Goal: Task Accomplishment & Management: Manage account settings

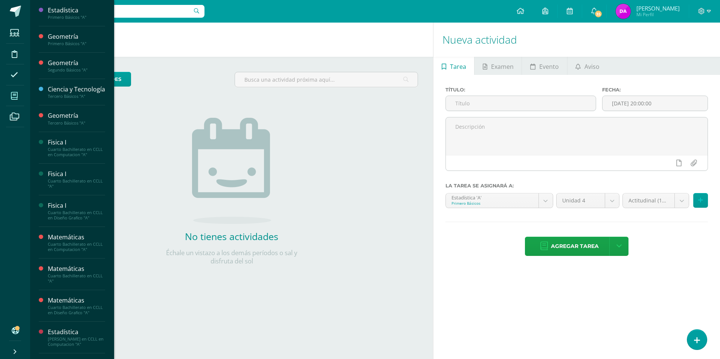
click at [17, 97] on icon at bounding box center [14, 96] width 7 height 8
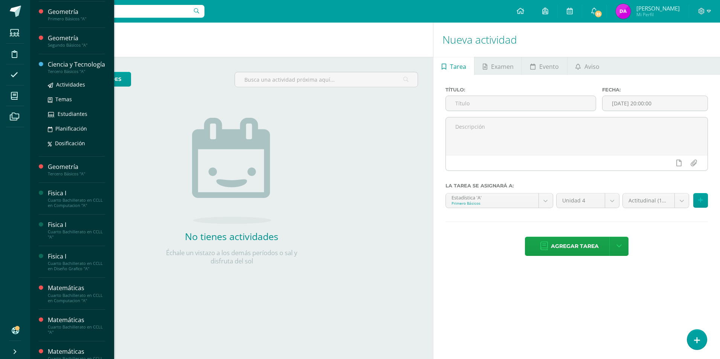
scroll to position [38, 0]
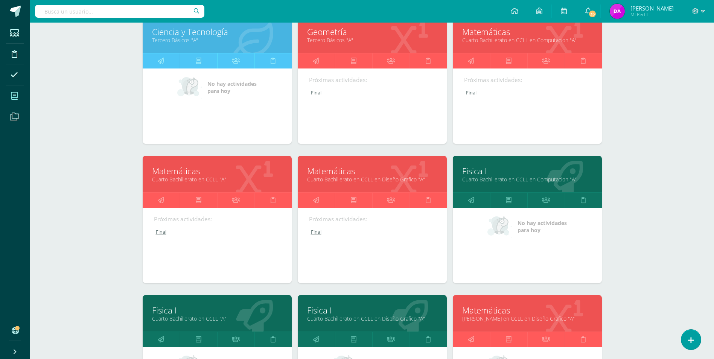
scroll to position [264, 0]
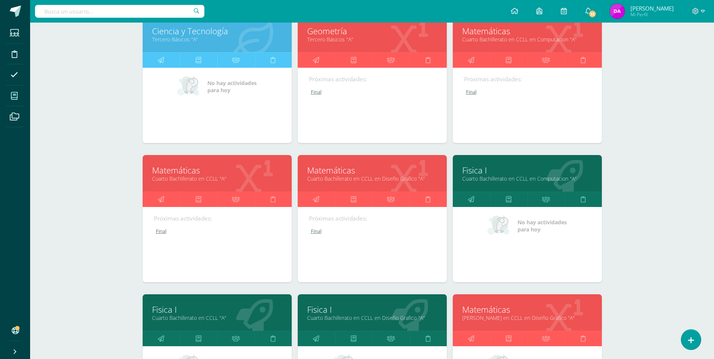
click at [532, 178] on link "Cuarto Bachillerato en CCLL en Computacion "A"" at bounding box center [527, 178] width 130 height 7
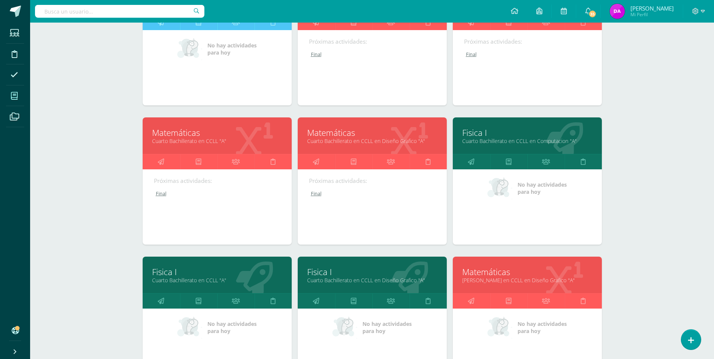
click at [343, 140] on link "Cuarto Bachillerato en CCLL en Diseño Grafico "A"" at bounding box center [372, 140] width 130 height 7
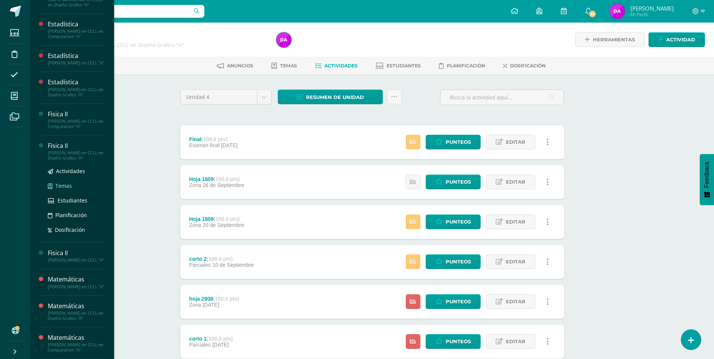
scroll to position [332, 0]
click at [81, 136] on span "Actividades" at bounding box center [70, 139] width 29 height 7
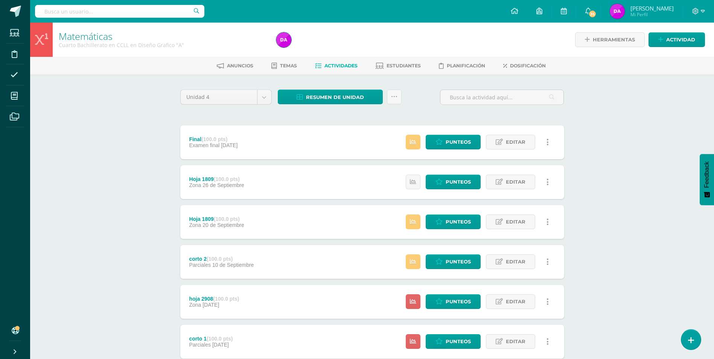
scroll to position [256, 0]
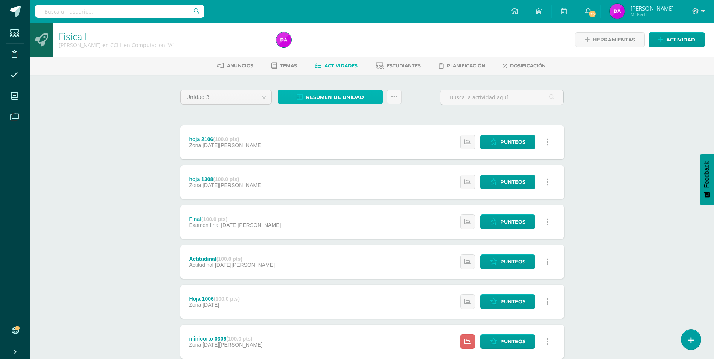
click at [320, 95] on span "Resumen de unidad" at bounding box center [335, 97] width 58 height 14
click at [345, 49] on link "Descargar como HTML" at bounding box center [331, 49] width 80 height 12
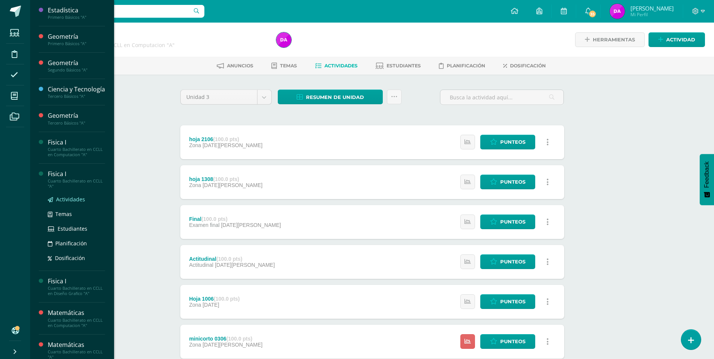
click at [75, 203] on span "Actividades" at bounding box center [70, 199] width 29 height 7
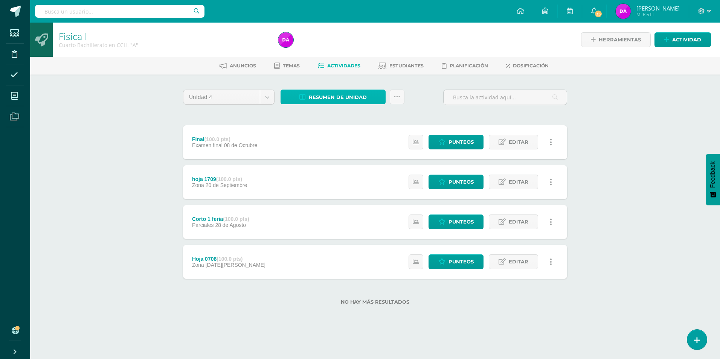
click at [338, 98] on span "Resumen de unidad" at bounding box center [338, 97] width 58 height 14
click at [354, 48] on link "Descargar como HTML" at bounding box center [333, 49] width 80 height 12
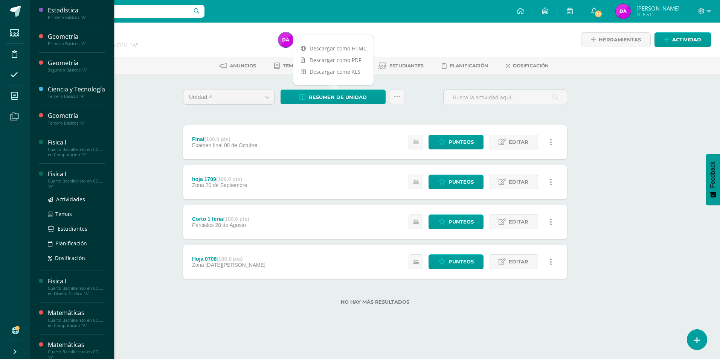
scroll to position [75, 0]
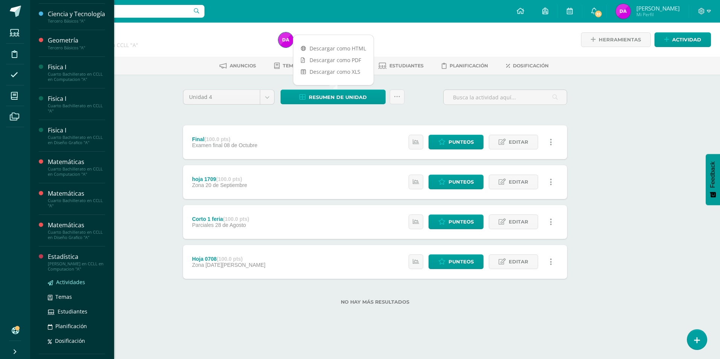
click at [70, 286] on span "Actividades" at bounding box center [70, 282] width 29 height 7
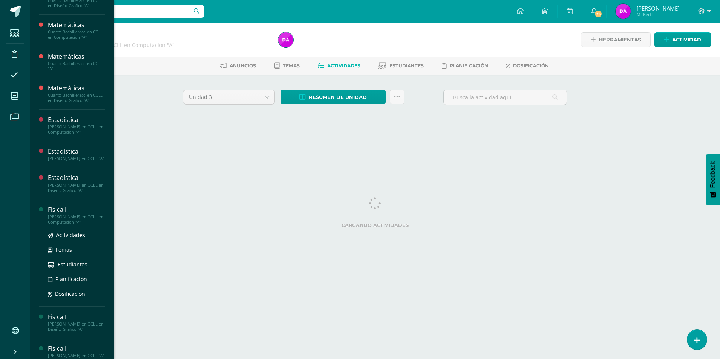
scroll to position [226, 0]
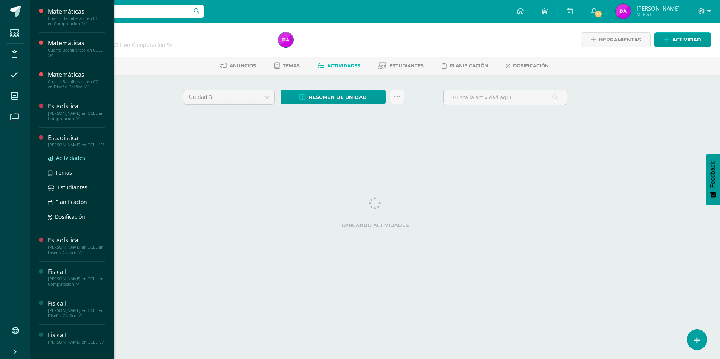
click at [79, 162] on span "Actividades" at bounding box center [70, 157] width 29 height 7
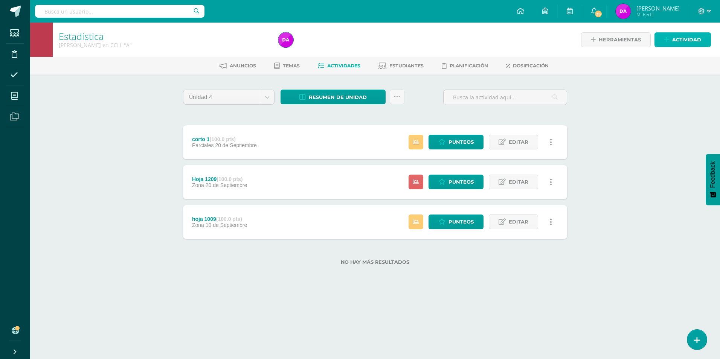
click at [692, 41] on span "Actividad" at bounding box center [686, 40] width 29 height 14
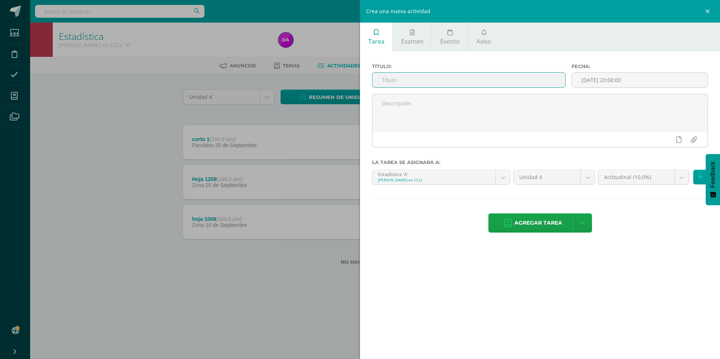
click at [416, 79] on input "text" at bounding box center [468, 80] width 193 height 15
type input "final"
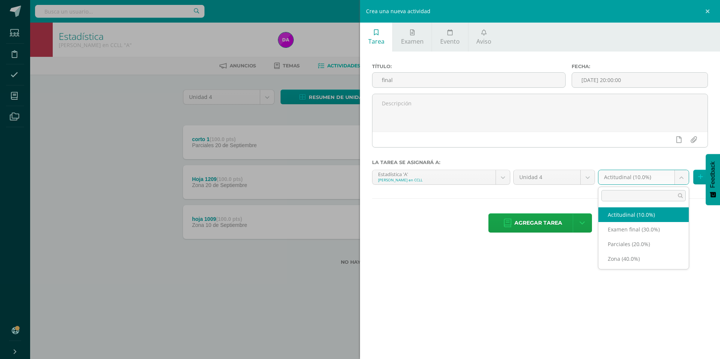
click at [684, 178] on body "Estudiantes Disciplina Asistencia Mis cursos Archivos Soporte Ayuda Reportar un…" at bounding box center [360, 144] width 720 height 289
select select "170388"
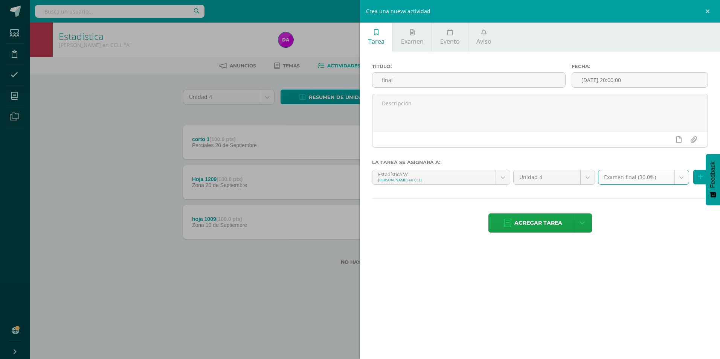
drag, startPoint x: 552, startPoint y: 221, endPoint x: 531, endPoint y: 231, distance: 23.1
click at [552, 221] on span "Agregar tarea" at bounding box center [538, 223] width 48 height 18
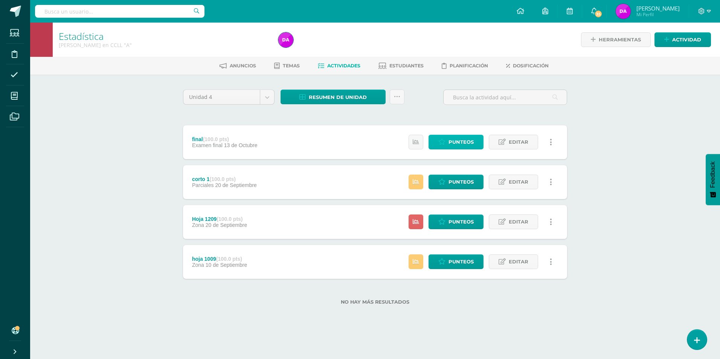
click at [466, 140] on span "Punteos" at bounding box center [460, 142] width 25 height 14
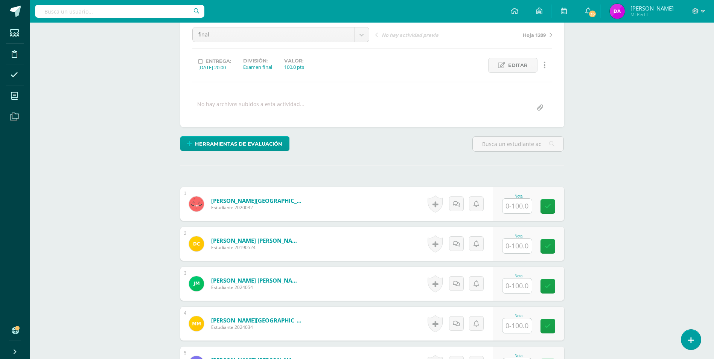
scroll to position [122, 0]
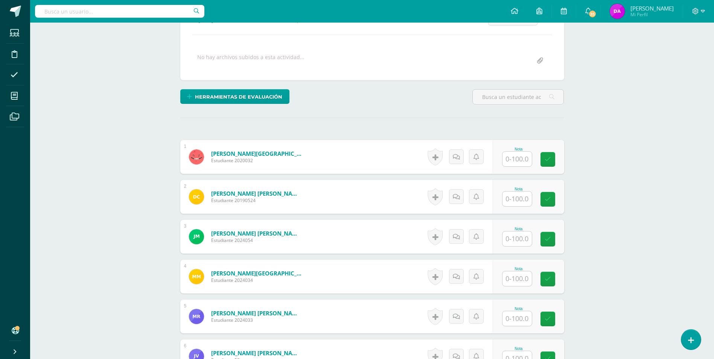
click at [522, 156] on input "text" at bounding box center [517, 159] width 29 height 15
type input "80"
type input "60"
type input "80"
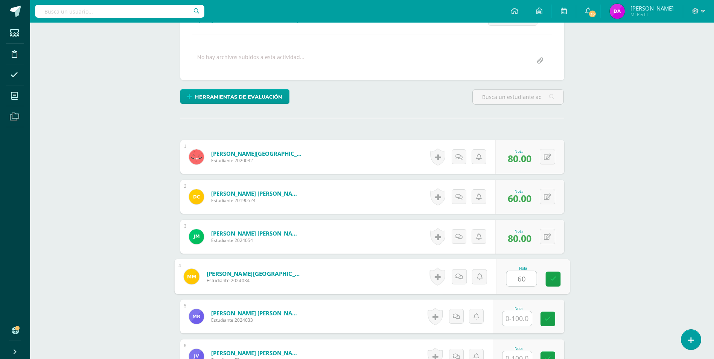
type input "60"
type input "85"
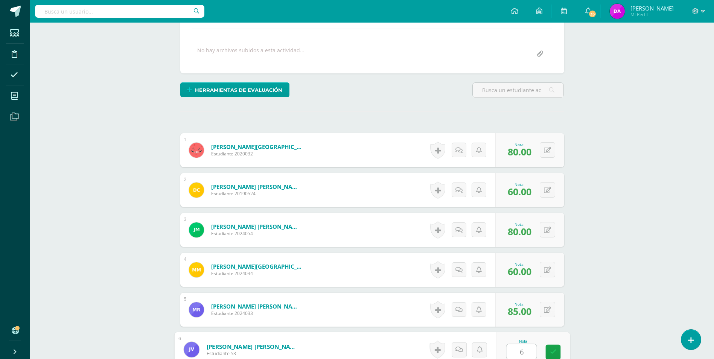
type input "60"
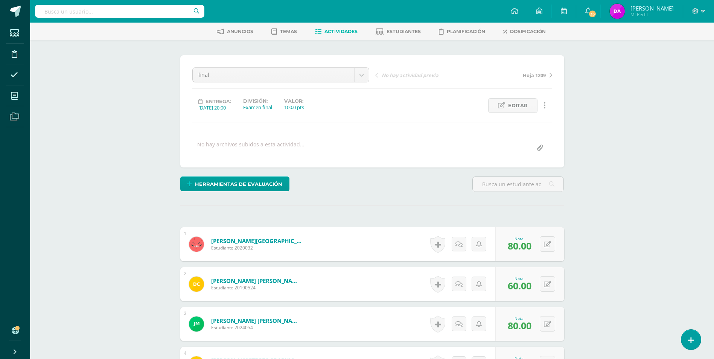
scroll to position [75, 0]
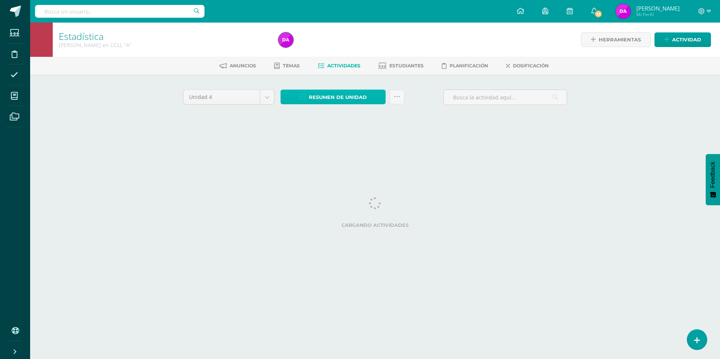
click at [346, 95] on span "Resumen de unidad" at bounding box center [338, 97] width 58 height 14
click at [352, 48] on link "Descargar como HTML" at bounding box center [333, 49] width 80 height 12
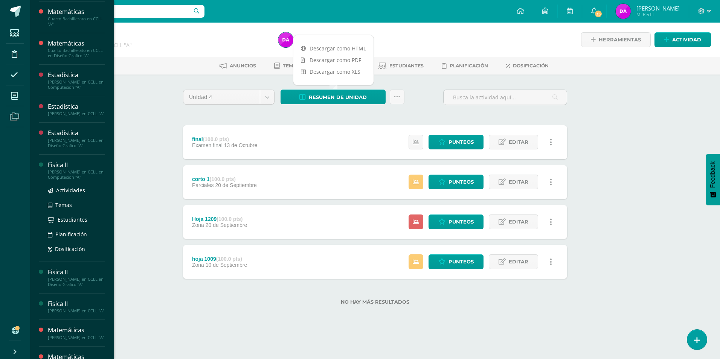
scroll to position [256, 0]
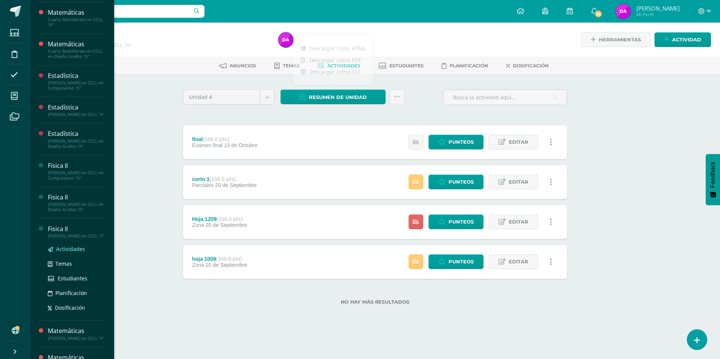
click at [69, 253] on span "Actividades" at bounding box center [70, 248] width 29 height 7
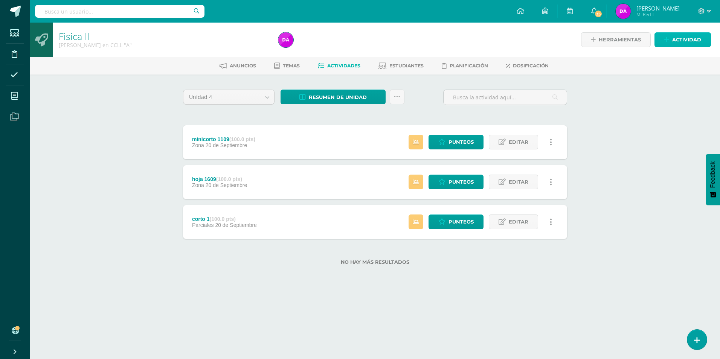
drag, startPoint x: 697, startPoint y: 37, endPoint x: 580, endPoint y: 84, distance: 126.4
click at [697, 37] on span "Actividad" at bounding box center [686, 40] width 29 height 14
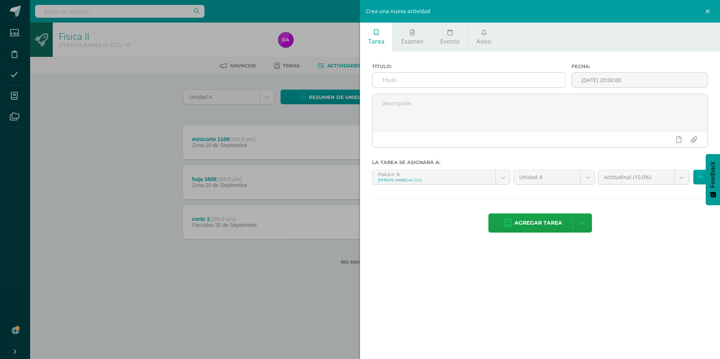
click at [413, 77] on input "text" at bounding box center [468, 80] width 193 height 15
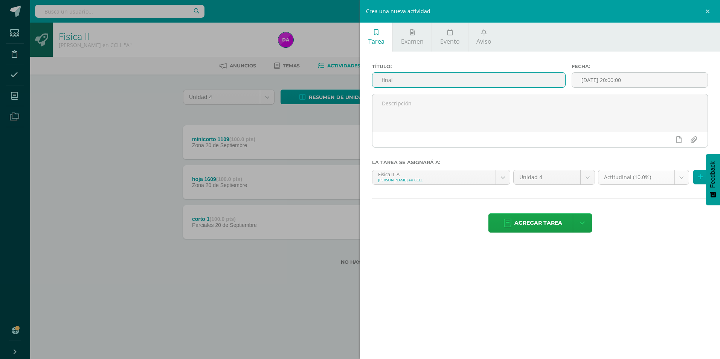
type input "final"
click at [679, 180] on body "Estudiantes Disciplina Asistencia Mis cursos Archivos Soporte Ayuda Reportar un…" at bounding box center [360, 144] width 720 height 289
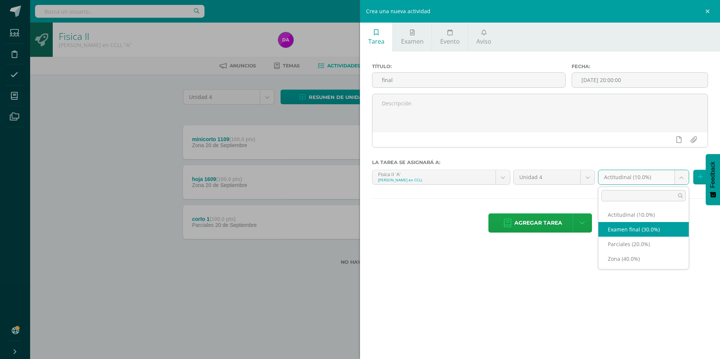
select select "170392"
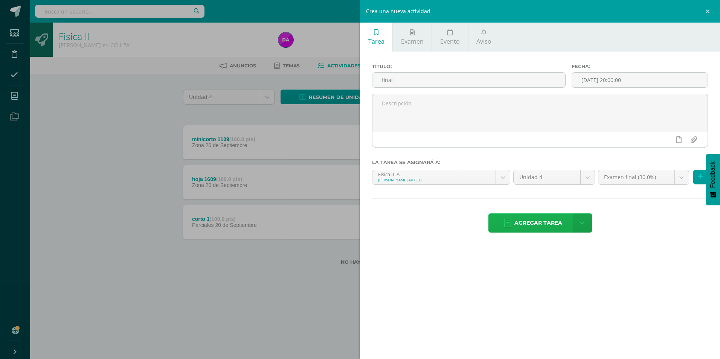
click at [539, 220] on span "Agregar tarea" at bounding box center [538, 223] width 48 height 18
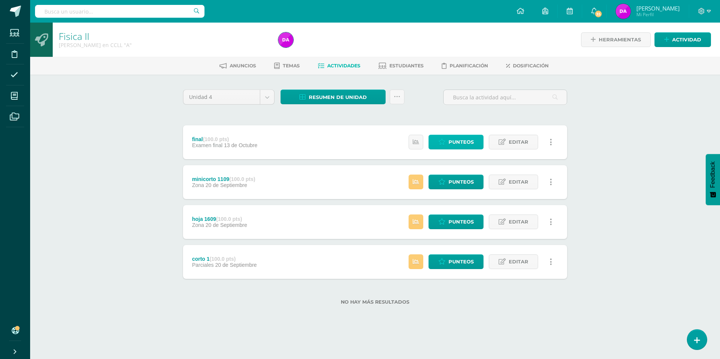
click at [463, 143] on span "Punteos" at bounding box center [460, 142] width 25 height 14
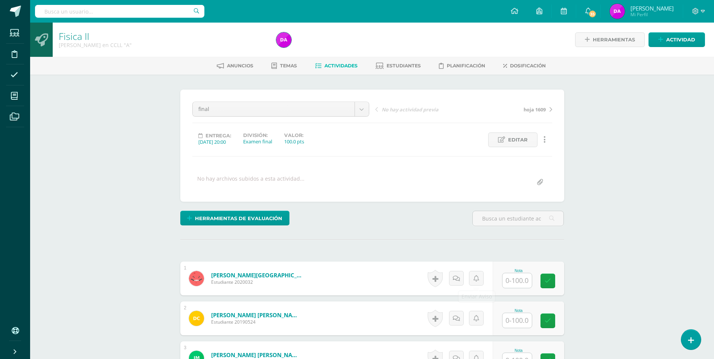
scroll to position [0, 0]
click at [520, 279] on input "text" at bounding box center [521, 280] width 30 height 15
type input "60"
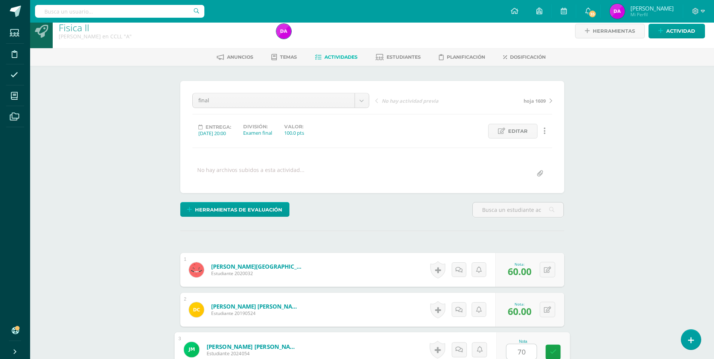
type input "70"
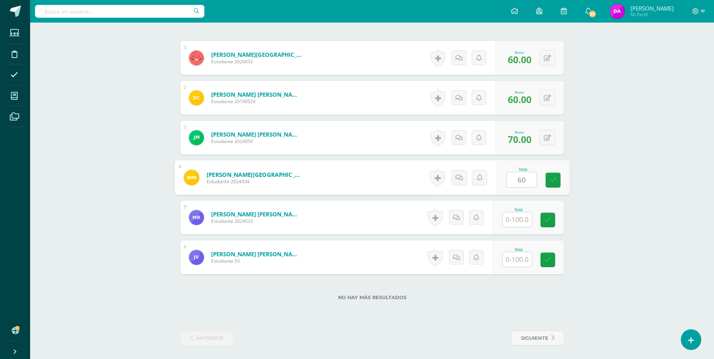
type input "60"
type input "95"
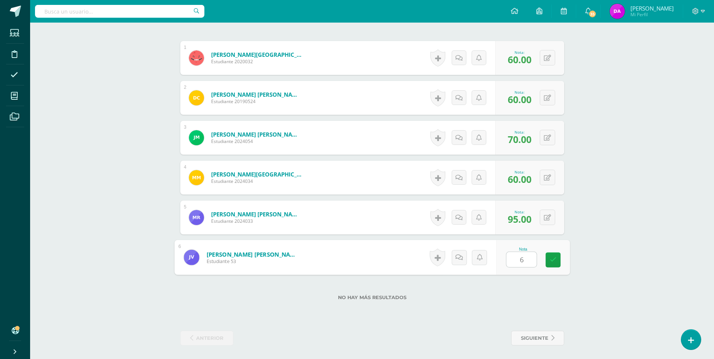
type input "60"
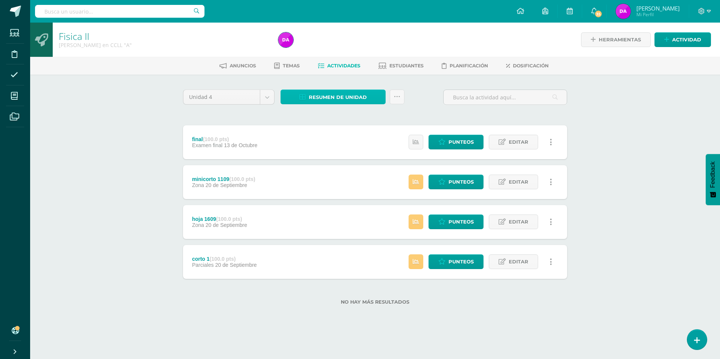
click at [335, 98] on span "Resumen de unidad" at bounding box center [338, 97] width 58 height 14
click at [345, 45] on link "Descargar como HTML" at bounding box center [333, 49] width 80 height 12
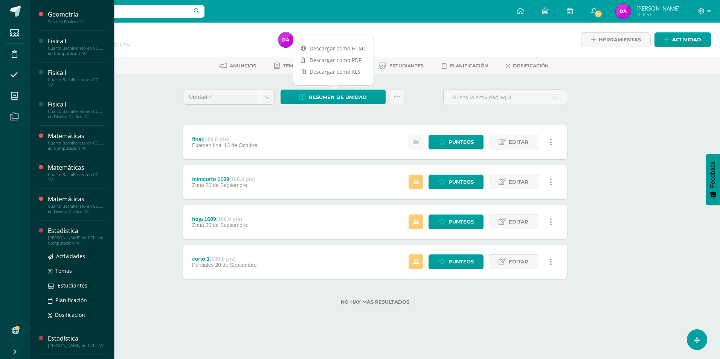
scroll to position [188, 0]
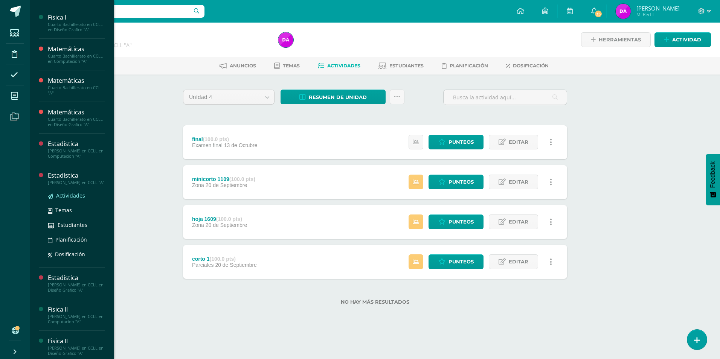
click at [76, 199] on span "Actividades" at bounding box center [70, 195] width 29 height 7
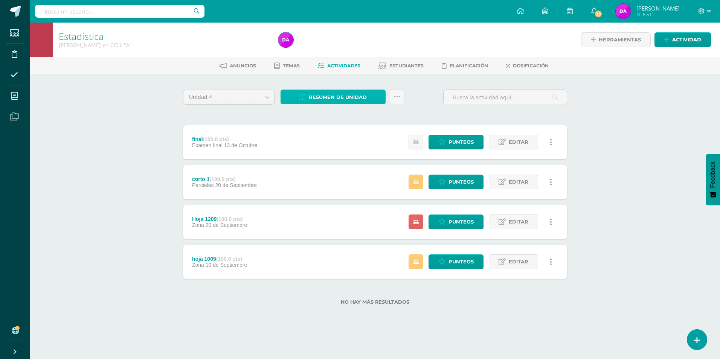
click at [346, 98] on span "Resumen de unidad" at bounding box center [338, 97] width 58 height 14
click at [334, 46] on link "Descargar como HTML" at bounding box center [333, 49] width 80 height 12
click at [457, 143] on span "Punteos" at bounding box center [460, 142] width 25 height 14
click at [361, 98] on span "Resumen de unidad" at bounding box center [338, 97] width 58 height 14
click at [360, 46] on link "Descargar como HTML" at bounding box center [333, 49] width 80 height 12
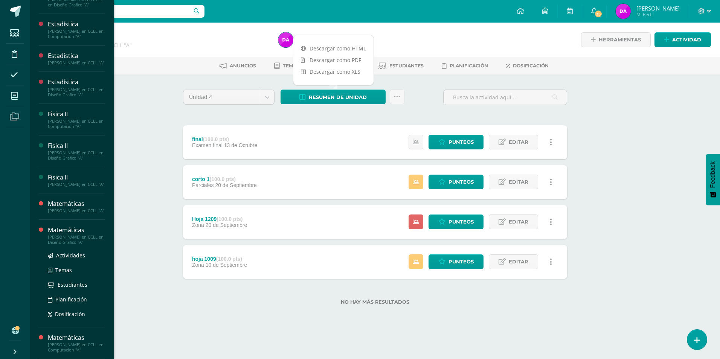
scroll to position [332, 0]
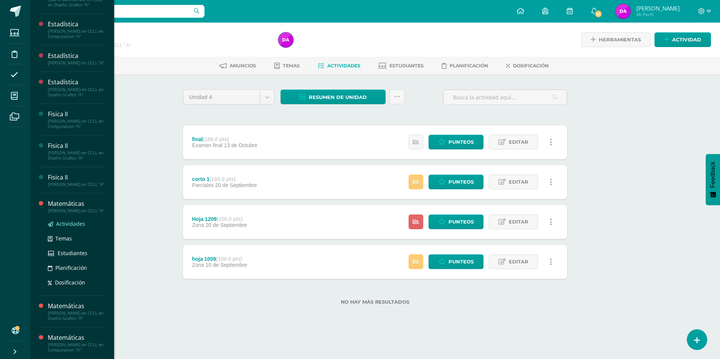
click at [76, 223] on span "Actividades" at bounding box center [70, 223] width 29 height 7
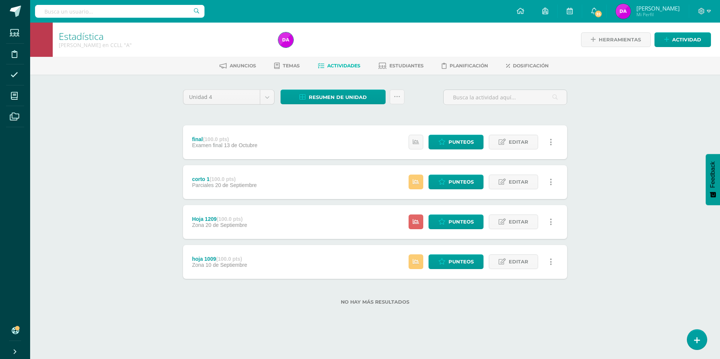
scroll to position [256, 0]
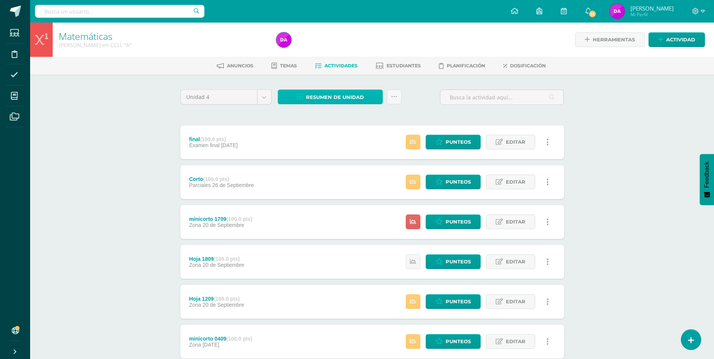
click at [332, 96] on span "Resumen de unidad" at bounding box center [335, 97] width 58 height 14
click at [336, 47] on link "Descargar como HTML" at bounding box center [331, 49] width 80 height 12
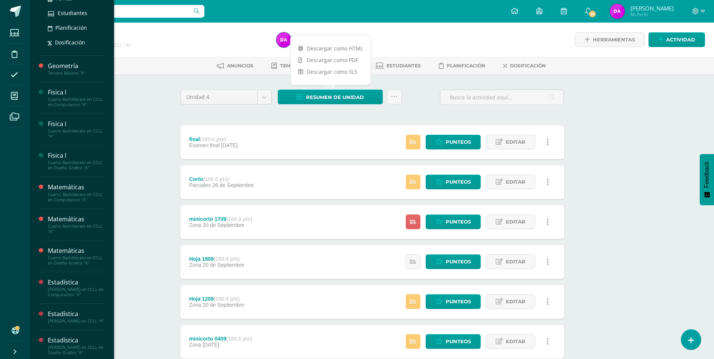
scroll to position [139, 0]
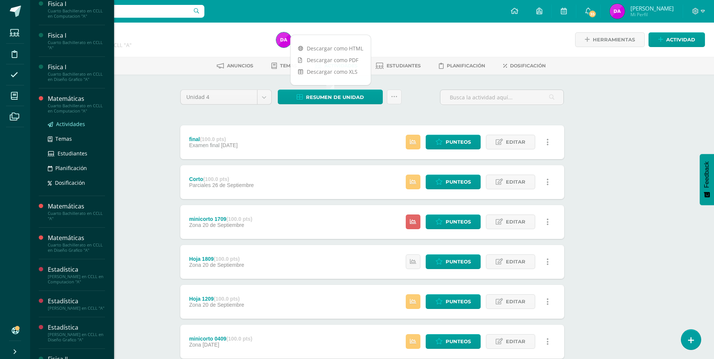
click at [69, 128] on span "Actividades" at bounding box center [70, 123] width 29 height 7
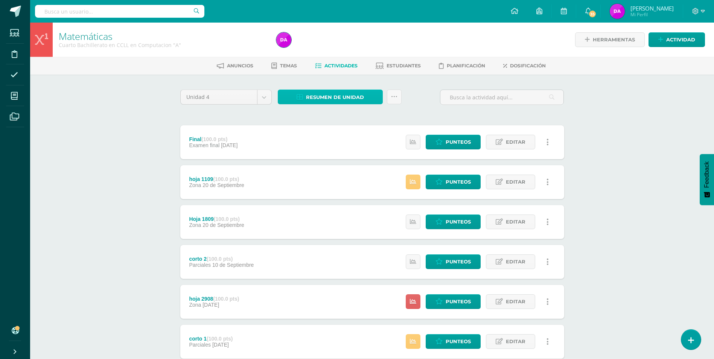
click at [330, 96] on span "Resumen de unidad" at bounding box center [335, 97] width 58 height 14
click at [341, 46] on link "Descargar como HTML" at bounding box center [331, 49] width 80 height 12
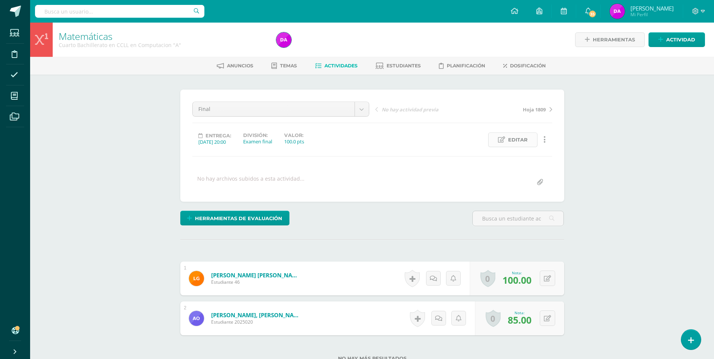
click at [520, 139] on span "Editar" at bounding box center [518, 140] width 20 height 14
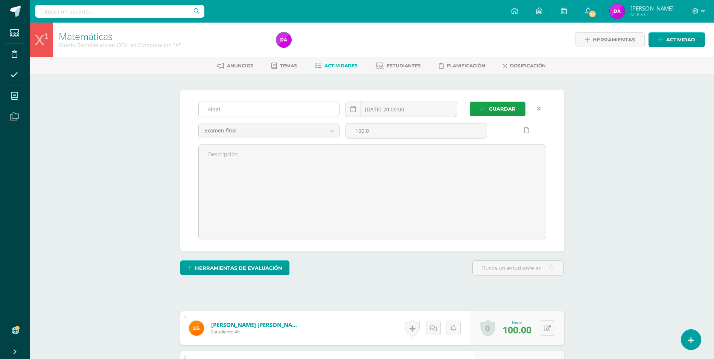
click at [227, 109] on input "Final" at bounding box center [269, 109] width 141 height 15
type input "Final estadística"
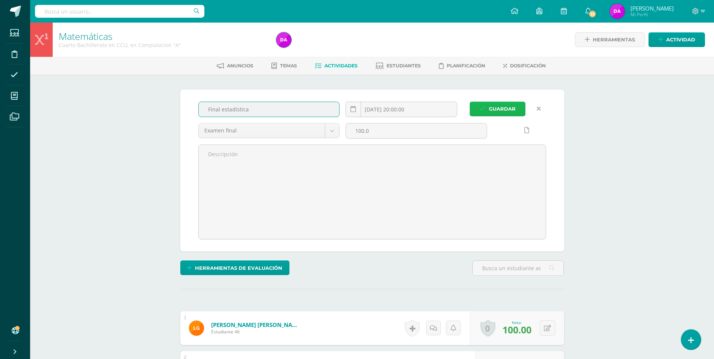
click at [511, 105] on span "Guardar" at bounding box center [502, 109] width 27 height 14
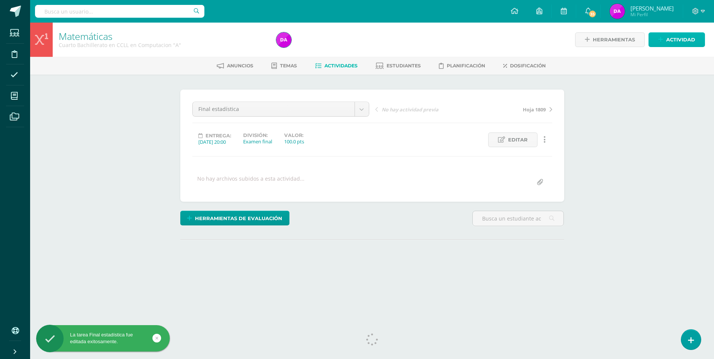
click at [678, 40] on span "Actividad" at bounding box center [680, 40] width 29 height 14
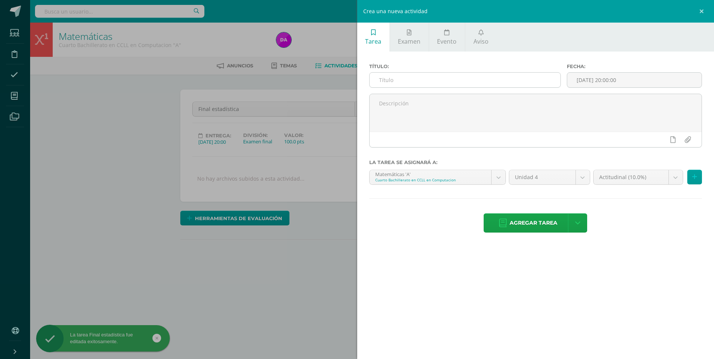
click at [427, 79] on input "text" at bounding box center [465, 80] width 191 height 15
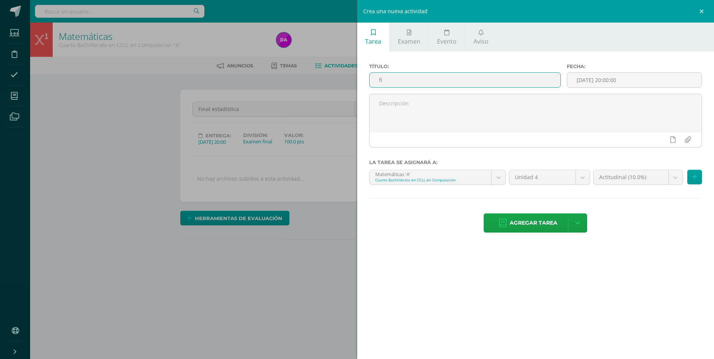
type input "f"
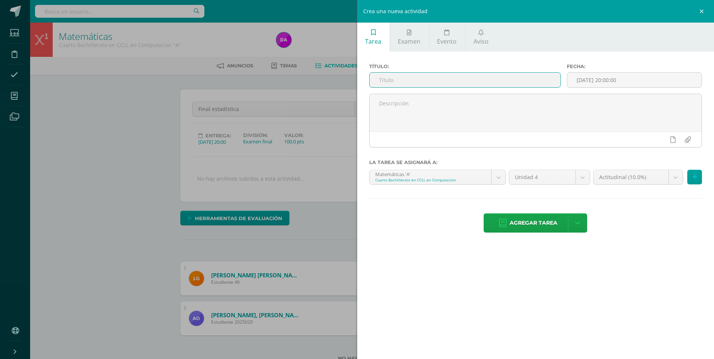
scroll to position [0, 0]
type input "Final matemáticas"
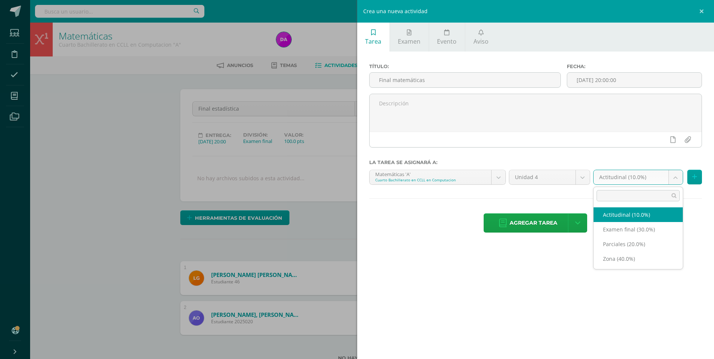
click at [681, 178] on body "La tarea Final estadística fue editada exitosamente. Estudiantes Disciplina Asi…" at bounding box center [357, 211] width 714 height 422
select select "170375"
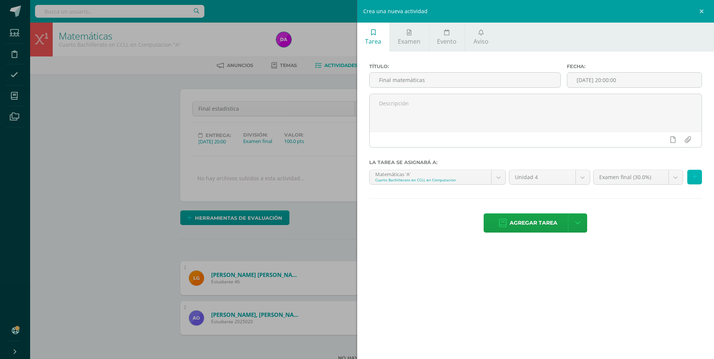
click at [695, 176] on icon at bounding box center [694, 177] width 5 height 6
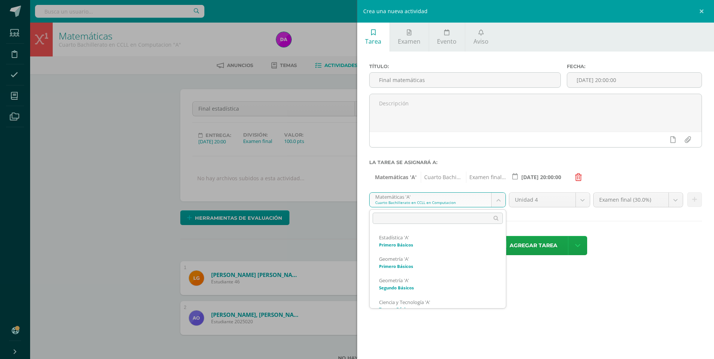
click at [500, 198] on body "La tarea Final estadística fue editada exitosamente. Estudiantes Disciplina Asi…" at bounding box center [357, 211] width 714 height 422
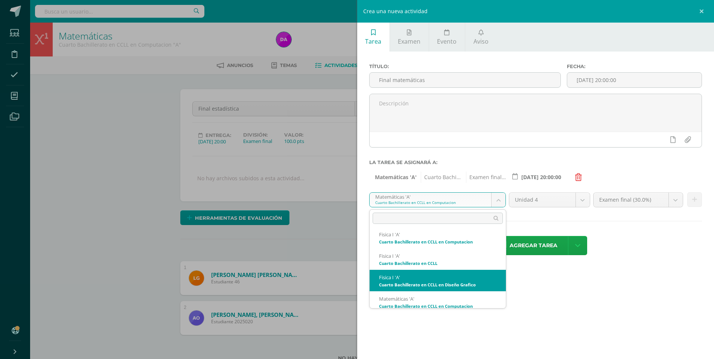
scroll to position [148, 0]
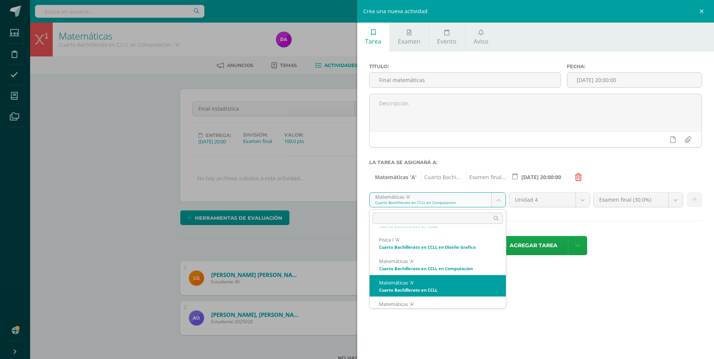
select select "158013"
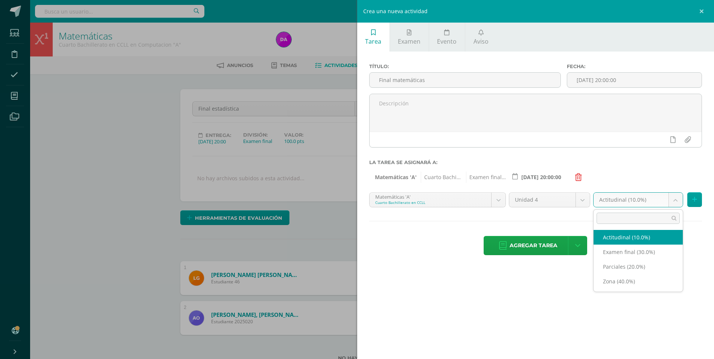
click at [677, 201] on body "La tarea Final estadística fue editada exitosamente. Estudiantes Disciplina Asi…" at bounding box center [357, 211] width 714 height 422
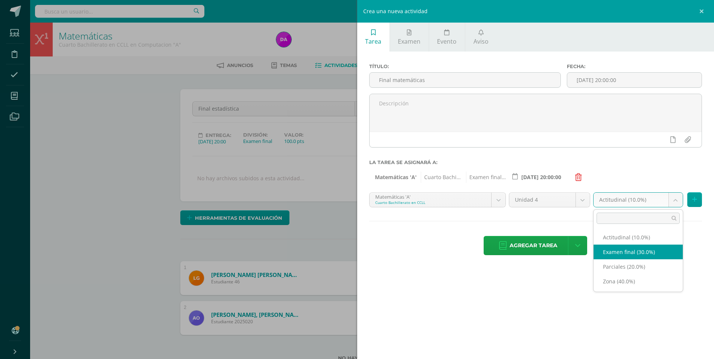
select select "170379"
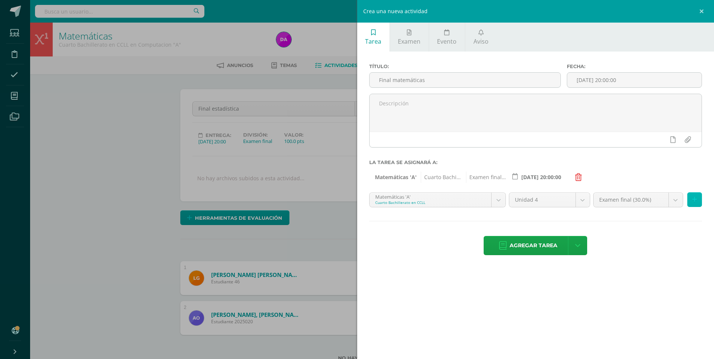
click at [697, 200] on icon at bounding box center [694, 200] width 5 height 6
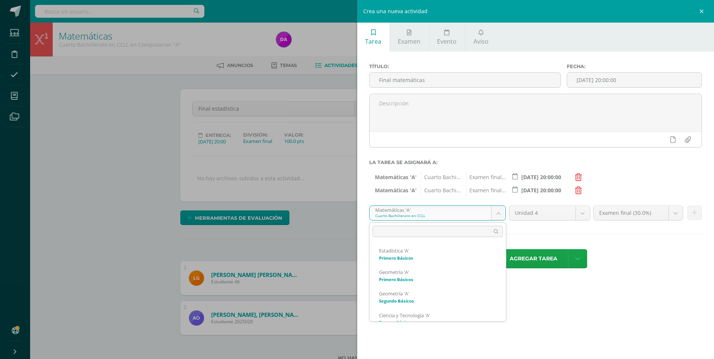
click at [500, 212] on body "La tarea Final estadística fue editada exitosamente. Estudiantes Disciplina Asi…" at bounding box center [357, 211] width 714 height 422
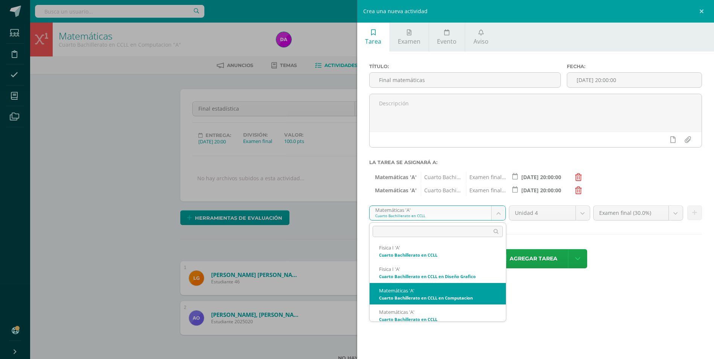
scroll to position [137, 0]
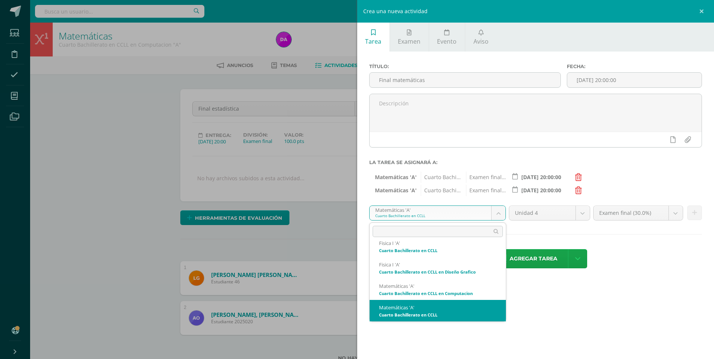
click at [500, 212] on body "La tarea Final estadística fue editada exitosamente. Estudiantes Disciplina Asi…" at bounding box center [357, 211] width 714 height 422
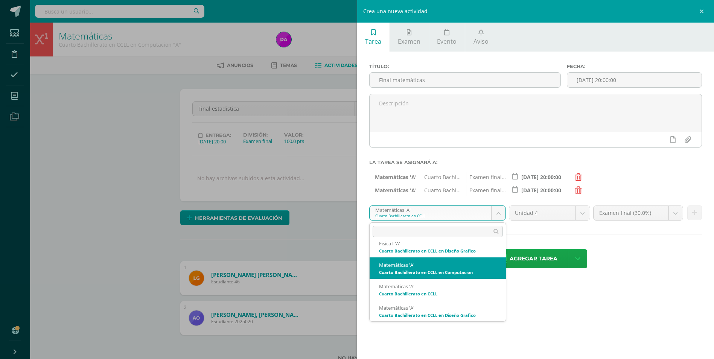
scroll to position [170, 0]
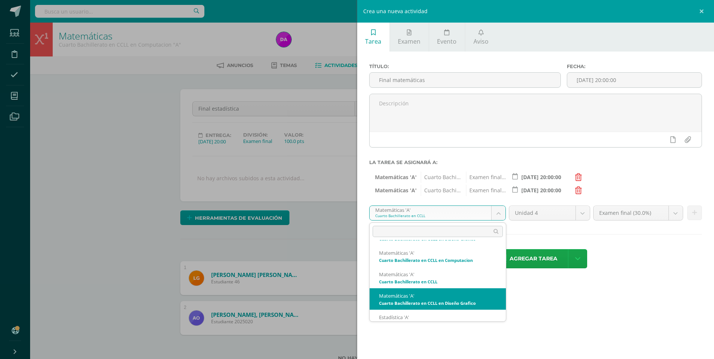
select select "158221"
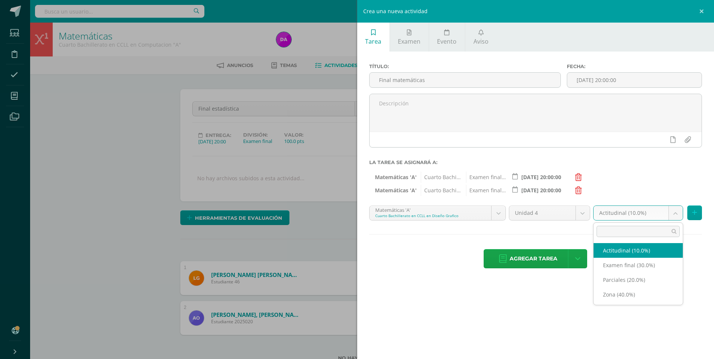
click at [675, 214] on body "La tarea Final estadística fue editada exitosamente. Estudiantes Disciplina Asi…" at bounding box center [357, 211] width 714 height 422
select select "170384"
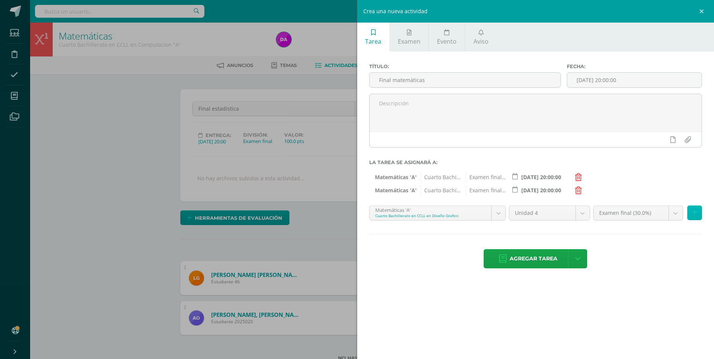
click at [695, 215] on icon at bounding box center [694, 213] width 5 height 6
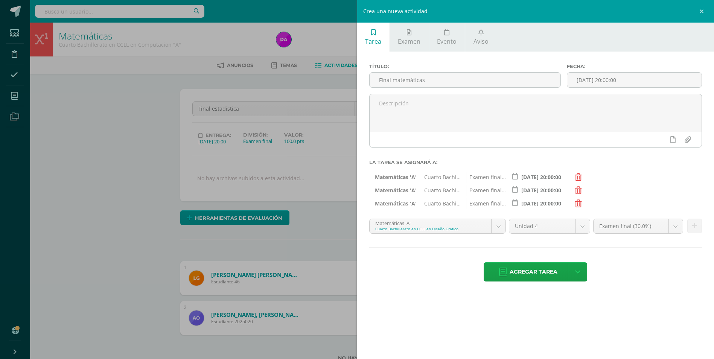
drag, startPoint x: 541, startPoint y: 273, endPoint x: 430, endPoint y: 301, distance: 114.3
click at [540, 273] on span "Agregar tarea" at bounding box center [534, 272] width 48 height 18
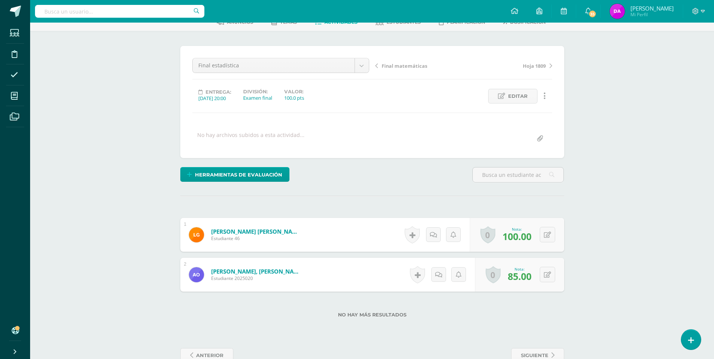
scroll to position [63, 0]
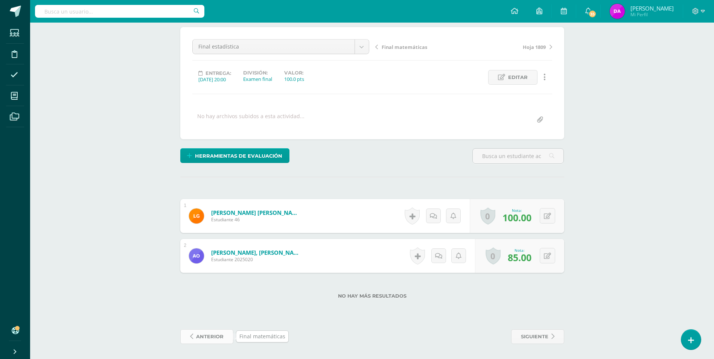
click at [212, 332] on span "anterior" at bounding box center [209, 337] width 27 height 14
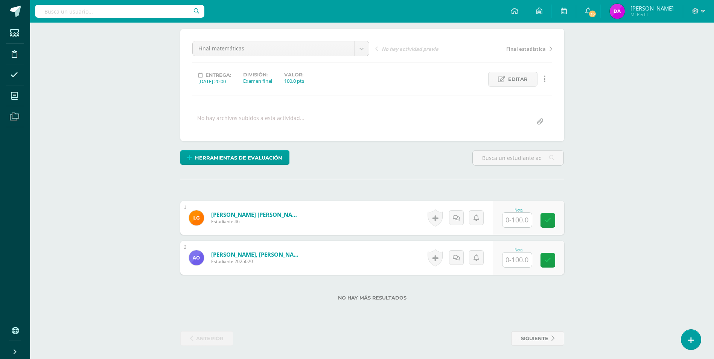
scroll to position [63, 0]
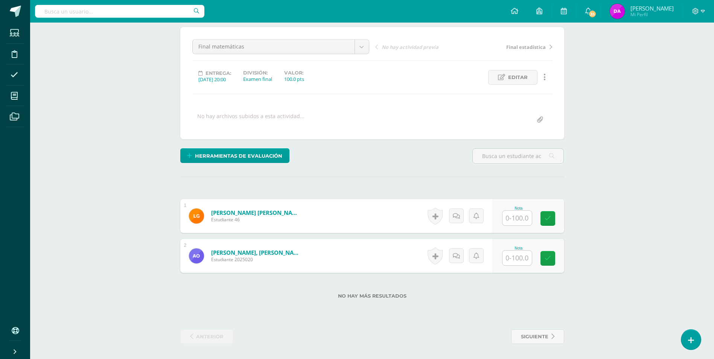
click at [522, 213] on input "text" at bounding box center [517, 218] width 29 height 15
type input "85"
type input "60"
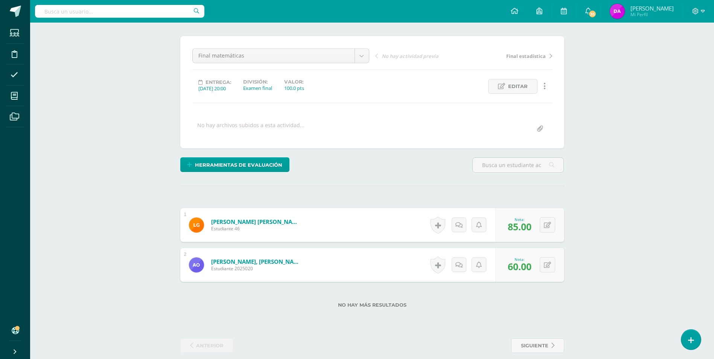
scroll to position [25, 0]
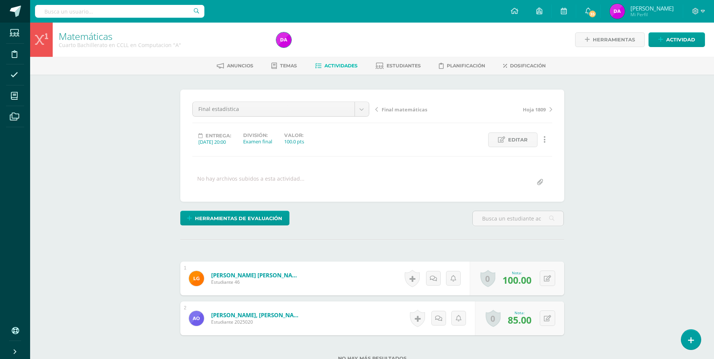
scroll to position [0, 0]
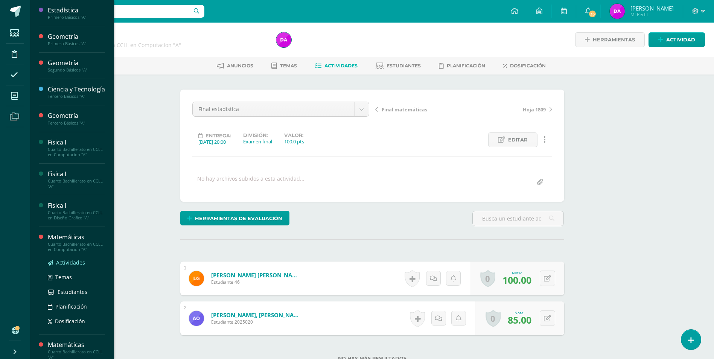
click at [78, 266] on span "Actividades" at bounding box center [70, 262] width 29 height 7
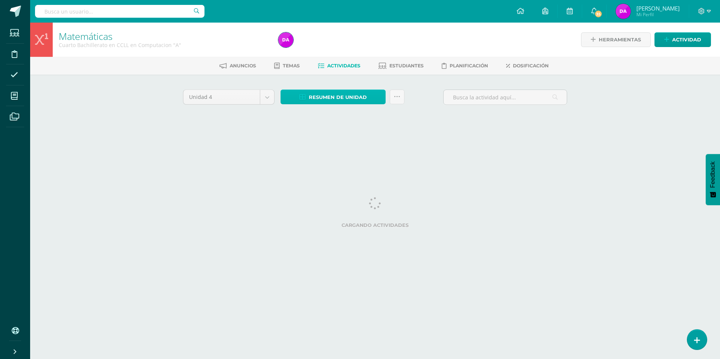
click at [350, 98] on span "Resumen de unidad" at bounding box center [338, 97] width 58 height 14
click at [355, 47] on link "Descargar como HTML" at bounding box center [333, 49] width 80 height 12
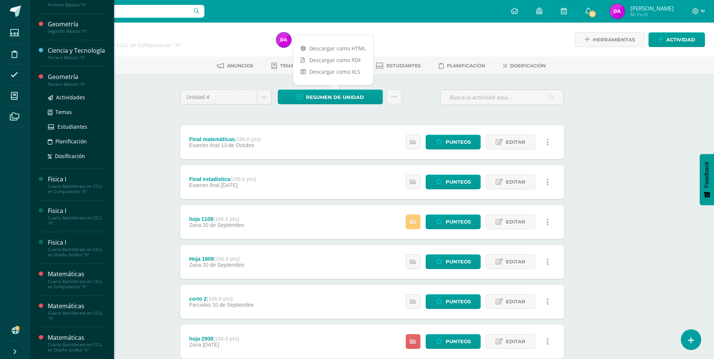
scroll to position [75, 0]
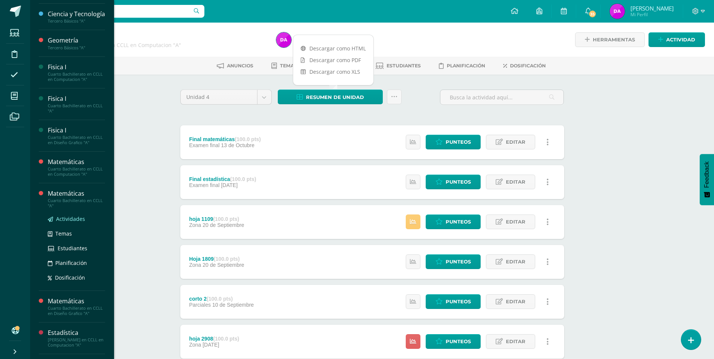
click at [77, 223] on span "Actividades" at bounding box center [70, 218] width 29 height 7
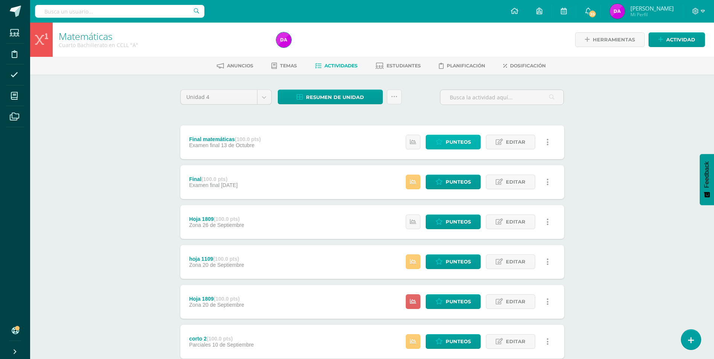
click at [463, 142] on span "Punteos" at bounding box center [458, 142] width 25 height 14
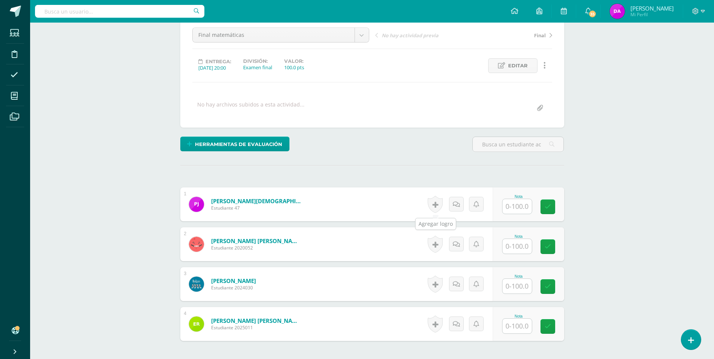
scroll to position [76, 0]
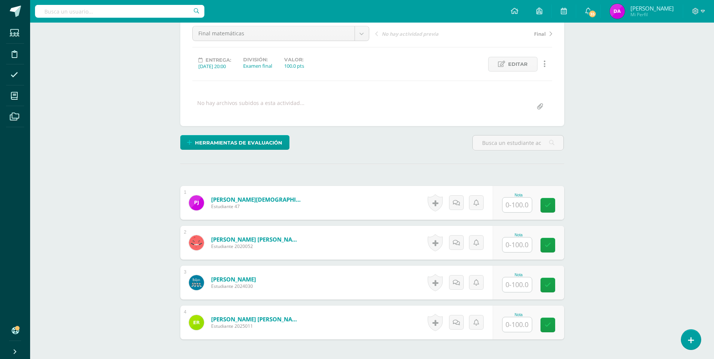
click at [526, 204] on input "text" at bounding box center [517, 205] width 29 height 15
type input "95"
drag, startPoint x: 528, startPoint y: 243, endPoint x: 513, endPoint y: 245, distance: 15.6
click at [513, 246] on input "90" at bounding box center [521, 245] width 30 height 15
type input "80"
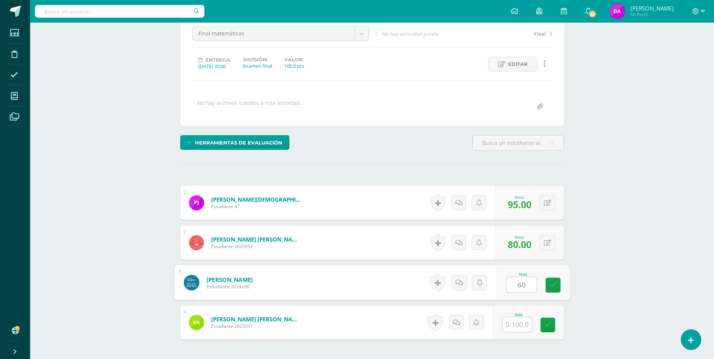
type input "60"
type input "90"
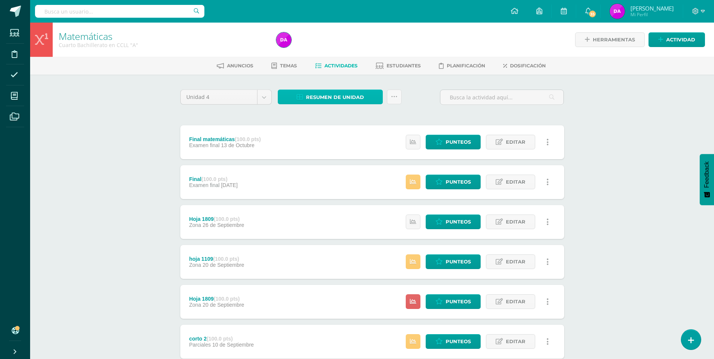
click at [356, 94] on span "Resumen de unidad" at bounding box center [335, 97] width 58 height 14
click at [350, 48] on link "Descargar como HTML" at bounding box center [331, 49] width 80 height 12
click at [457, 141] on span "Punteos" at bounding box center [458, 142] width 25 height 14
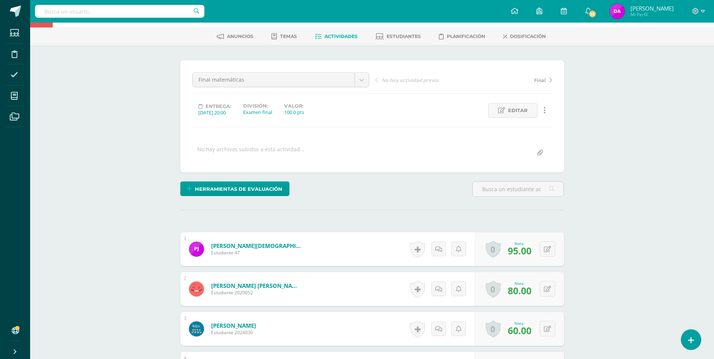
scroll to position [38, 0]
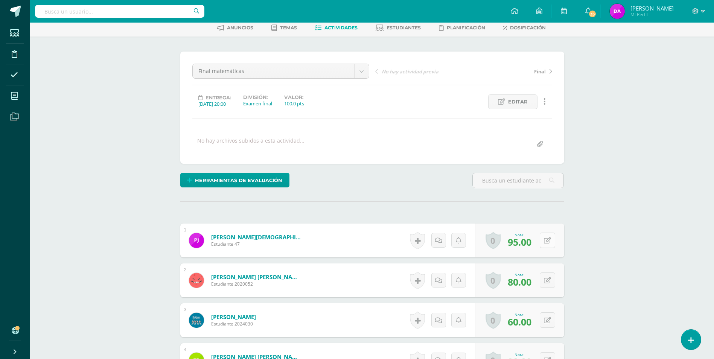
click at [549, 240] on icon at bounding box center [547, 241] width 7 height 6
type input "70"
click at [547, 280] on button at bounding box center [547, 280] width 15 height 15
type input "60"
click at [548, 319] on button at bounding box center [547, 320] width 15 height 15
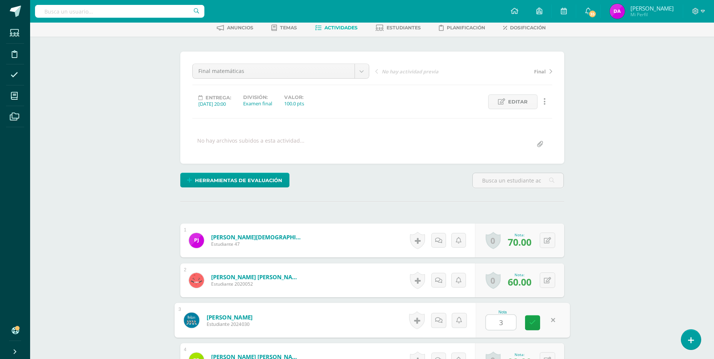
type input "30"
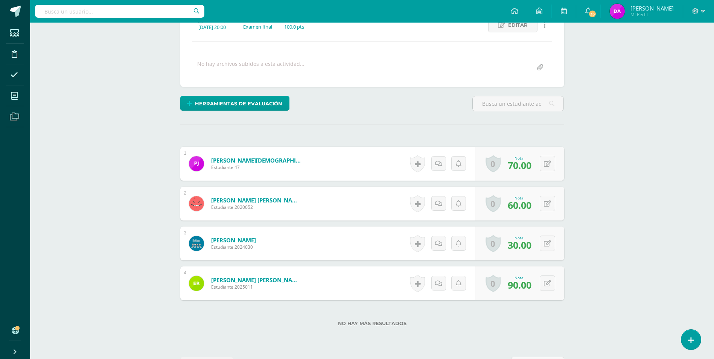
scroll to position [142, 0]
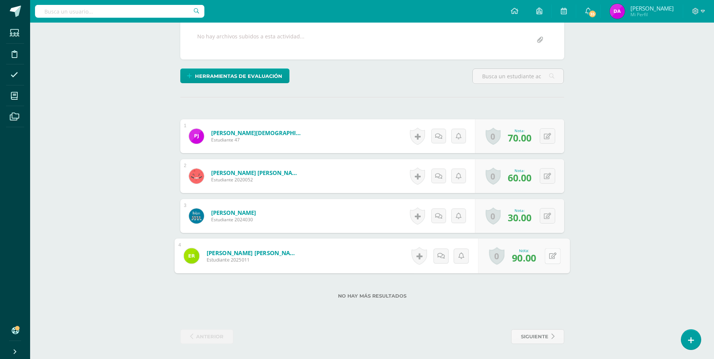
click at [547, 254] on button at bounding box center [553, 256] width 16 height 16
type input "70"
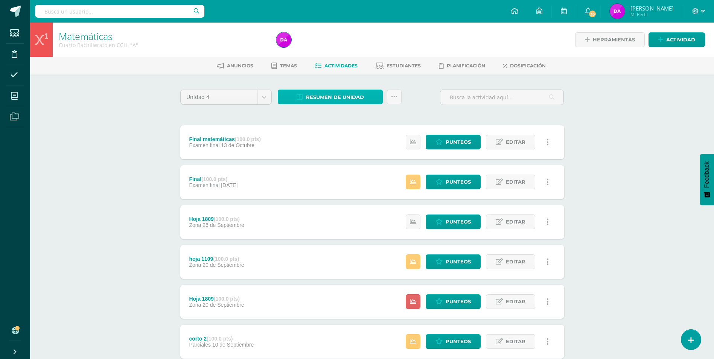
click at [343, 93] on span "Resumen de unidad" at bounding box center [335, 97] width 58 height 14
click at [345, 48] on link "Descargar como HTML" at bounding box center [331, 49] width 80 height 12
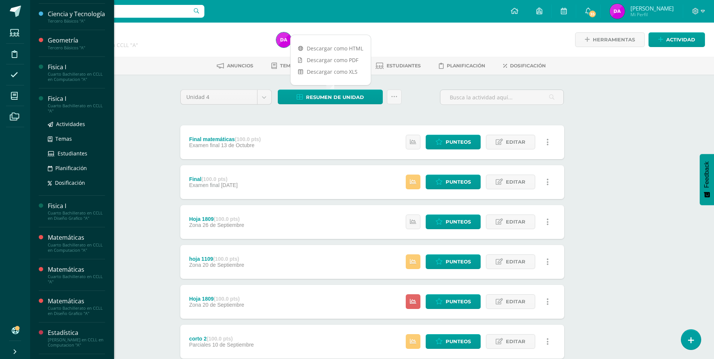
scroll to position [188, 0]
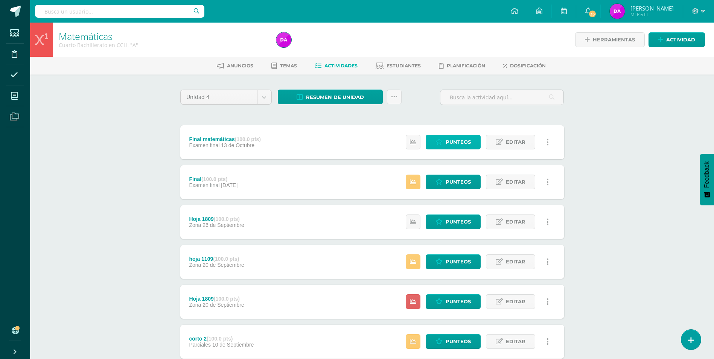
click at [465, 141] on span "Punteos" at bounding box center [458, 142] width 25 height 14
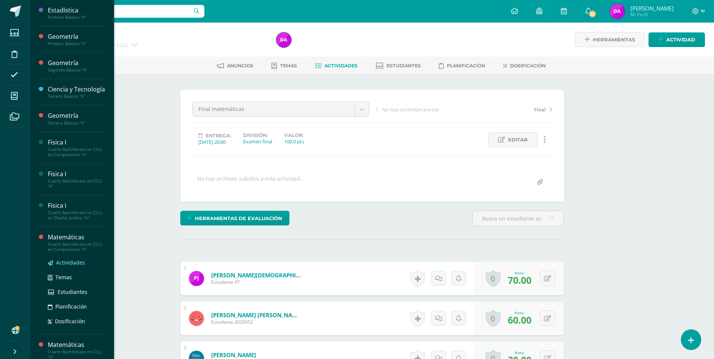
click at [76, 266] on span "Actividades" at bounding box center [70, 262] width 29 height 7
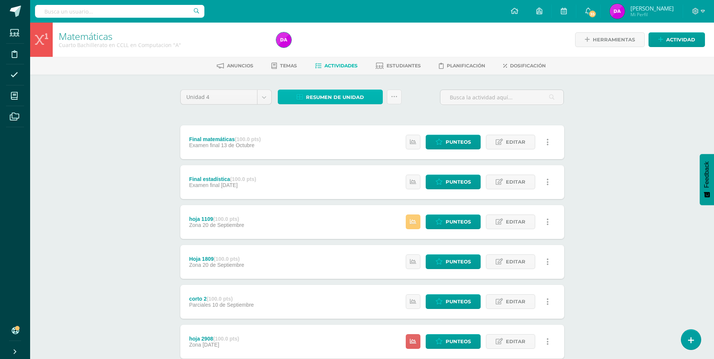
click at [345, 99] on span "Resumen de unidad" at bounding box center [335, 97] width 58 height 14
click at [352, 46] on link "Descargar como HTML" at bounding box center [331, 49] width 80 height 12
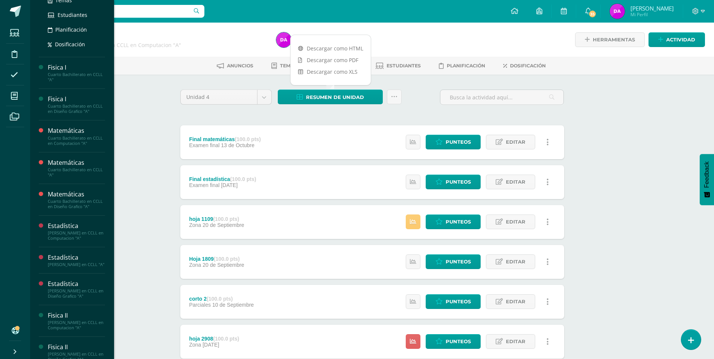
scroll to position [183, 0]
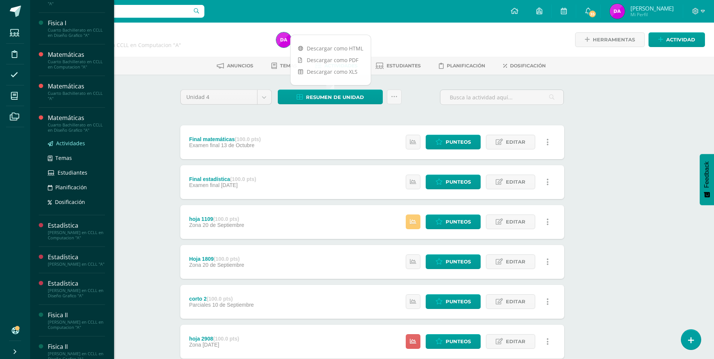
click at [79, 147] on span "Actividades" at bounding box center [70, 143] width 29 height 7
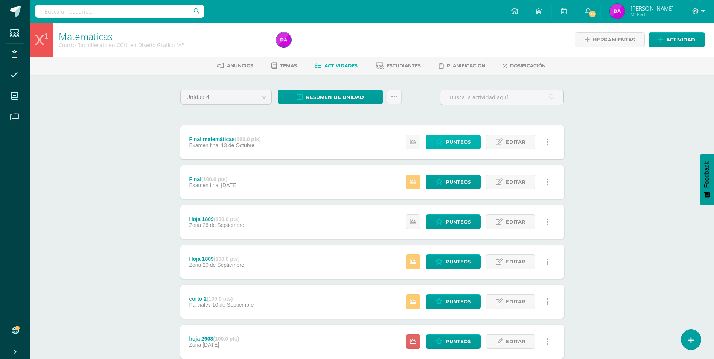
click at [461, 143] on span "Punteos" at bounding box center [458, 142] width 25 height 14
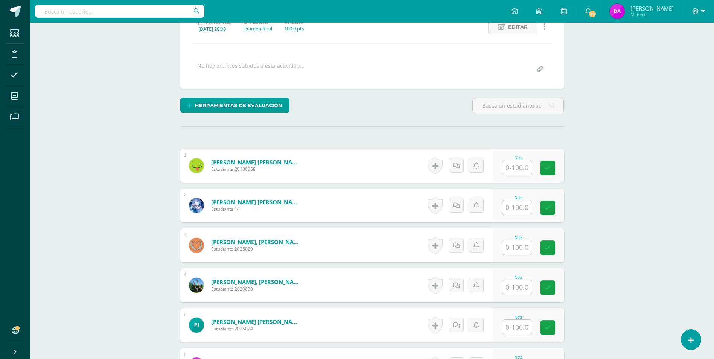
scroll to position [113, 0]
click at [523, 168] on input "text" at bounding box center [517, 167] width 29 height 15
type input "5"
type input "85"
type input "50"
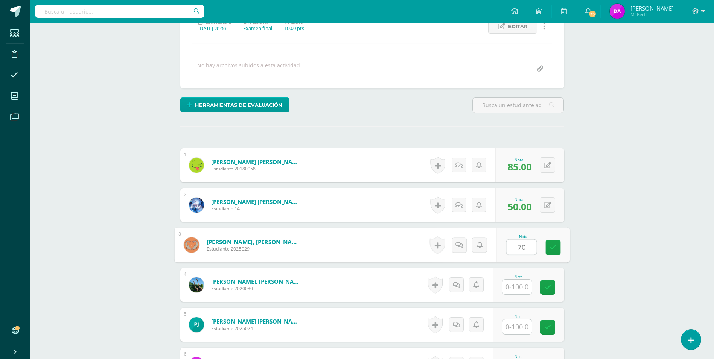
type input "70"
type input "60"
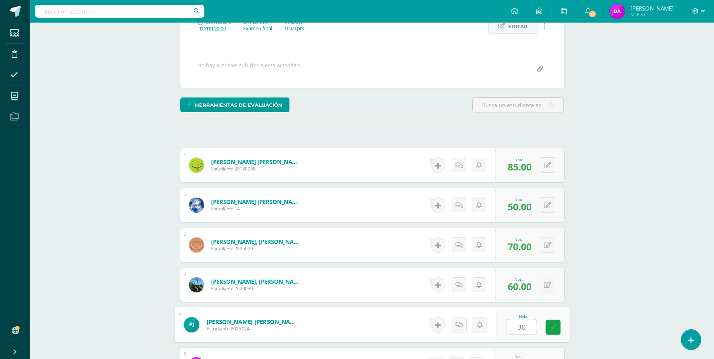
type input "30"
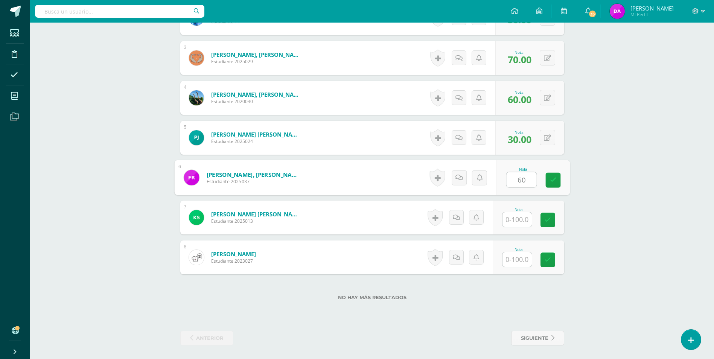
type input "60"
type input "50"
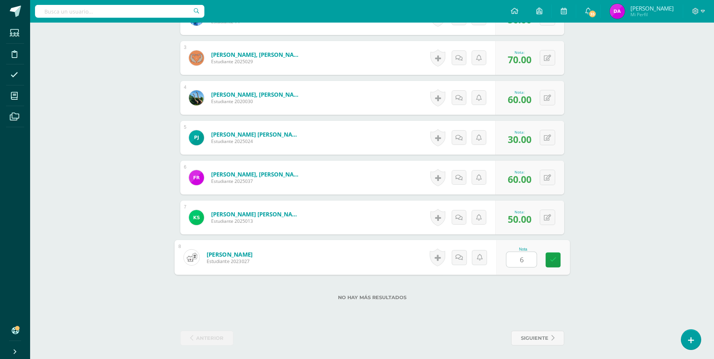
type input "65"
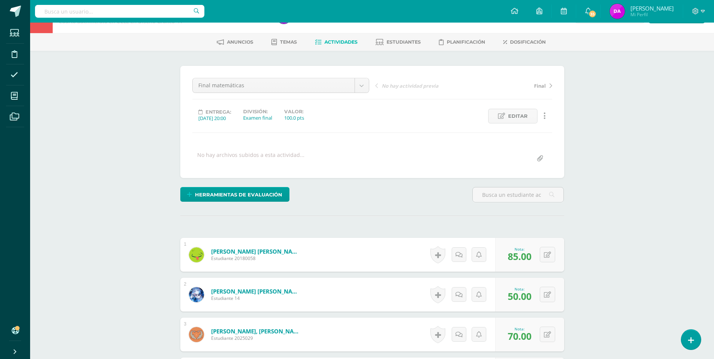
scroll to position [0, 0]
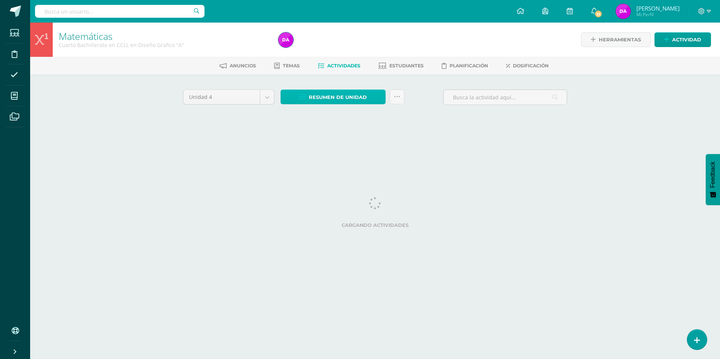
click at [348, 98] on span "Resumen de unidad" at bounding box center [338, 97] width 58 height 14
click at [366, 98] on span "Resumen de unidad" at bounding box center [338, 97] width 58 height 14
click at [210, 225] on label "Cargando actividades" at bounding box center [375, 226] width 384 height 6
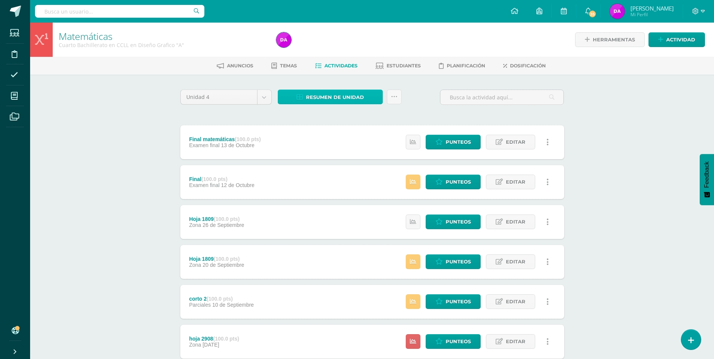
click at [363, 93] on span "Resumen de unidad" at bounding box center [335, 97] width 58 height 14
click at [337, 95] on span "Resumen de unidad" at bounding box center [335, 97] width 58 height 14
click at [342, 47] on link "Descargar como HTML" at bounding box center [331, 49] width 80 height 12
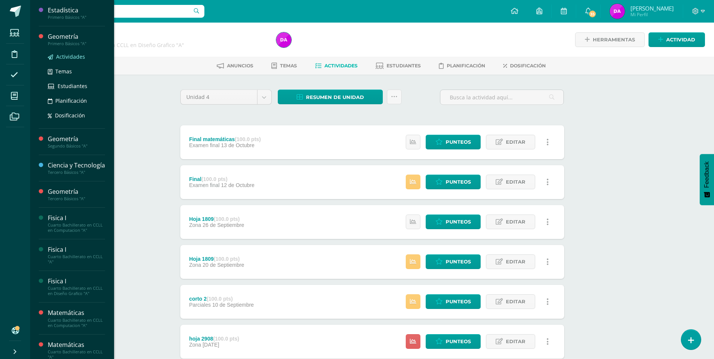
click at [75, 54] on span "Actividades" at bounding box center [70, 56] width 29 height 7
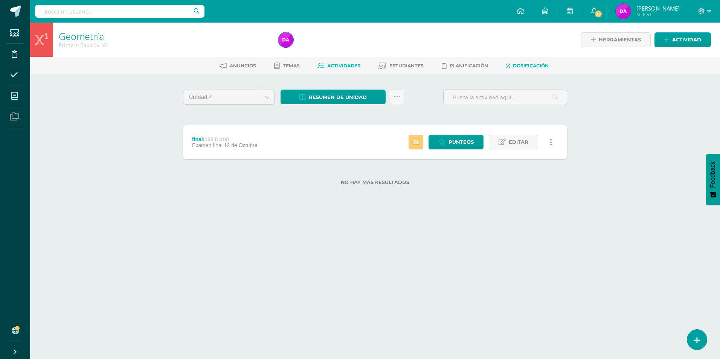
click at [538, 63] on span "Dosificación" at bounding box center [531, 66] width 36 height 6
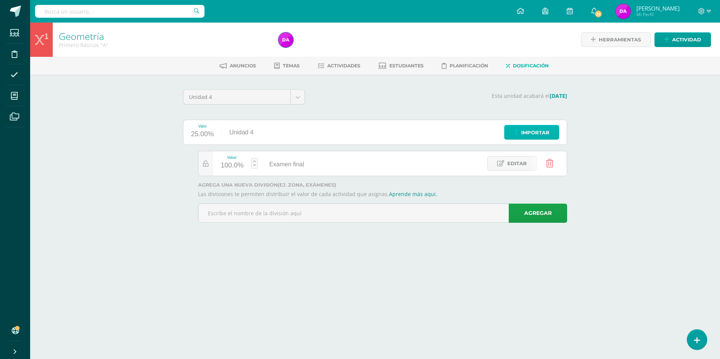
click at [546, 130] on span "Importar" at bounding box center [535, 133] width 28 height 14
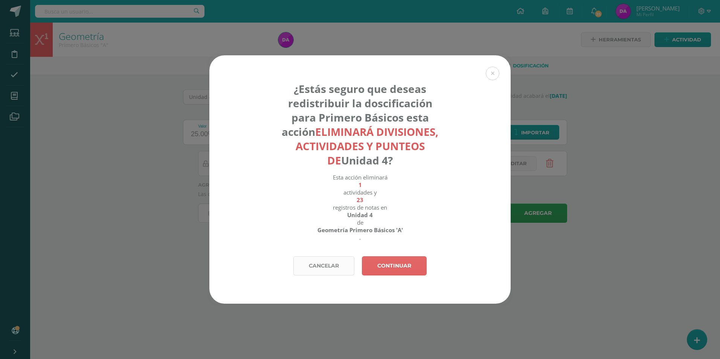
click at [341, 268] on link "Cancelar" at bounding box center [323, 265] width 61 height 19
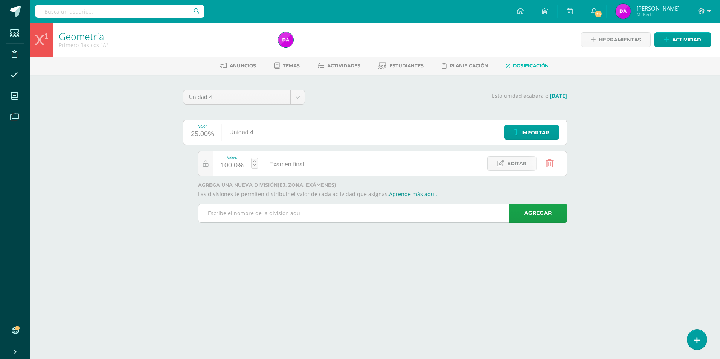
click at [258, 216] on input "text" at bounding box center [382, 213] width 368 height 18
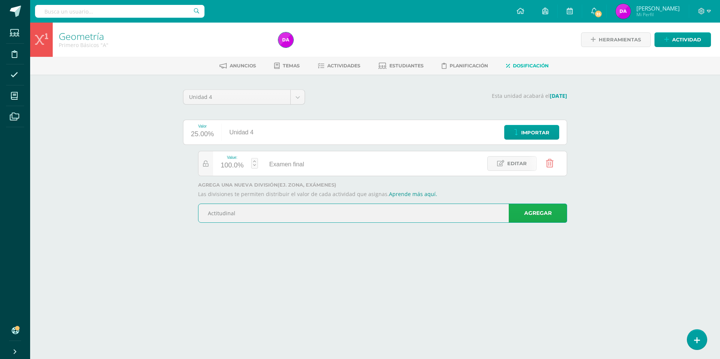
type input "Actitudinal"
click at [543, 212] on link "Agregar" at bounding box center [538, 213] width 58 height 19
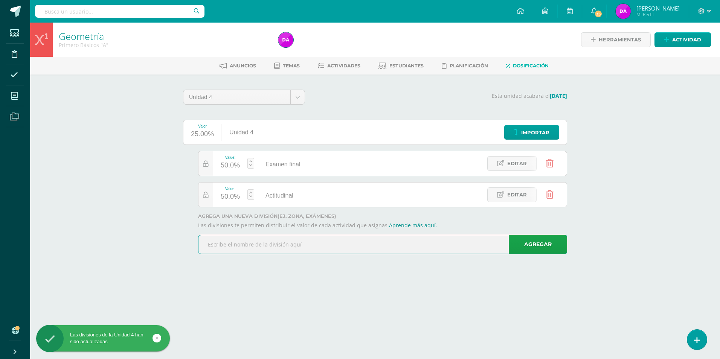
click at [274, 245] on input "text" at bounding box center [382, 244] width 368 height 18
type input "E"
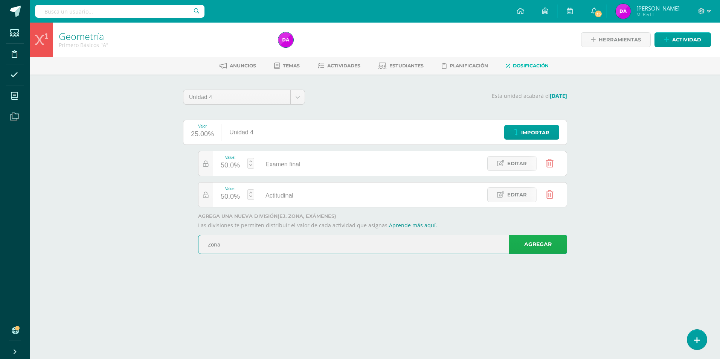
type input "Zona"
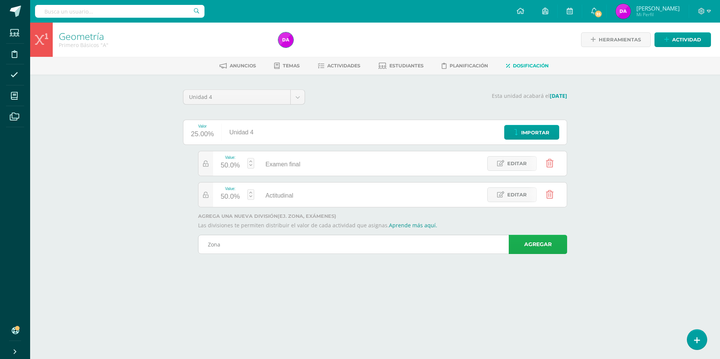
click at [543, 244] on link "Agregar" at bounding box center [538, 244] width 58 height 19
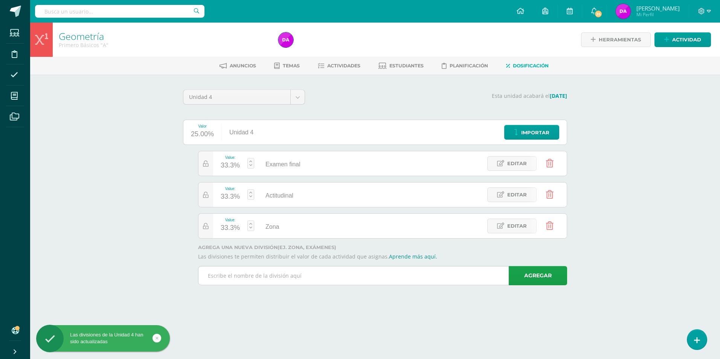
click at [245, 277] on input "text" at bounding box center [382, 276] width 368 height 18
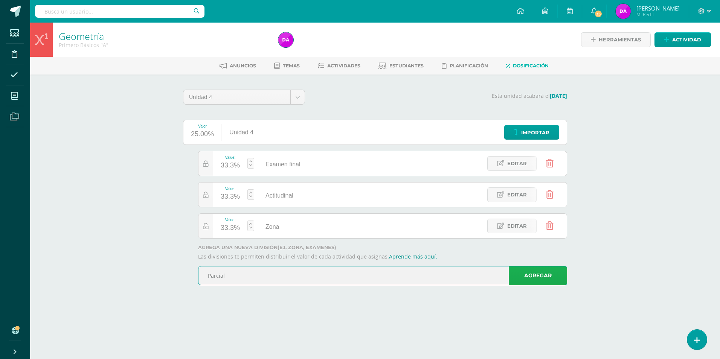
type input "Parcial"
drag, startPoint x: 550, startPoint y: 273, endPoint x: 534, endPoint y: 299, distance: 30.8
click at [551, 272] on link "Agregar" at bounding box center [538, 275] width 58 height 19
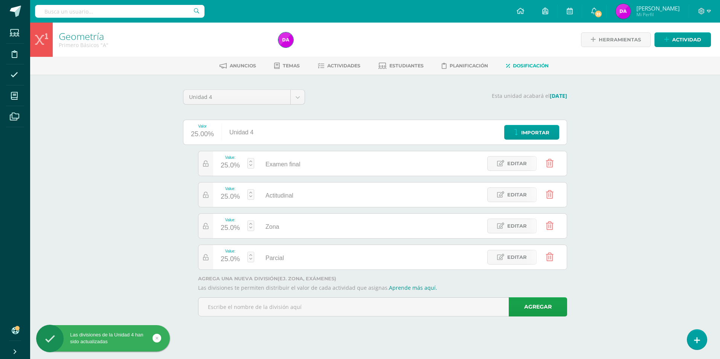
click at [251, 159] on link at bounding box center [250, 163] width 7 height 11
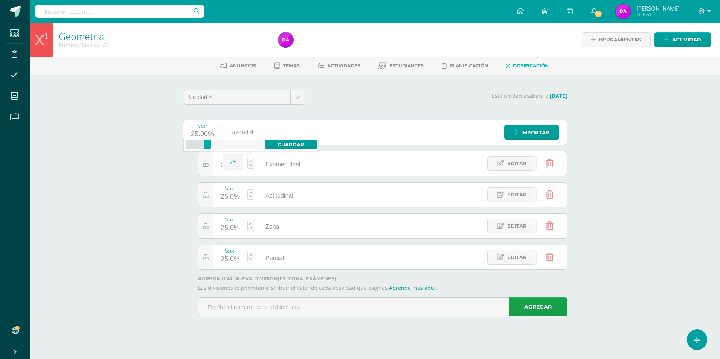
click at [252, 161] on link at bounding box center [250, 163] width 7 height 11
drag, startPoint x: 252, startPoint y: 161, endPoint x: 218, endPoint y: 144, distance: 38.1
click at [218, 144] on icon at bounding box center [225, 145] width 57 height 10
drag, startPoint x: 216, startPoint y: 144, endPoint x: 210, endPoint y: 145, distance: 6.4
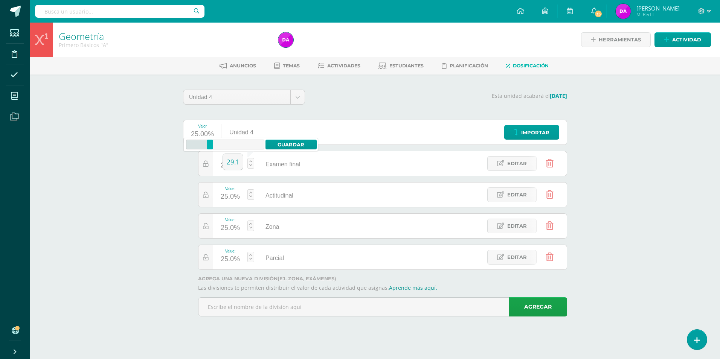
click at [210, 145] on div at bounding box center [210, 145] width 6 height 10
click at [251, 160] on link at bounding box center [250, 163] width 7 height 11
click at [251, 161] on link at bounding box center [250, 163] width 7 height 11
click at [210, 146] on div at bounding box center [210, 145] width 6 height 10
click at [210, 142] on div at bounding box center [210, 145] width 6 height 10
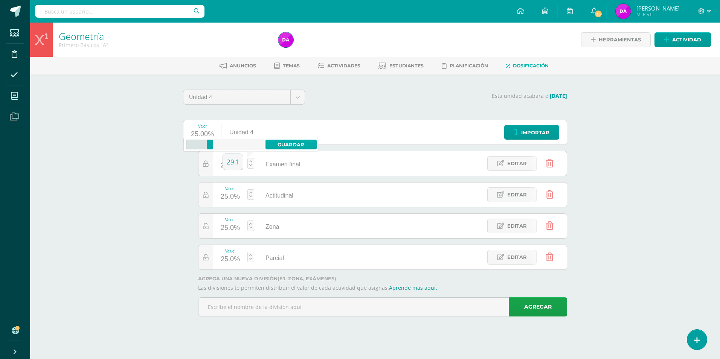
click at [301, 145] on link "Guardar" at bounding box center [291, 145] width 52 height 10
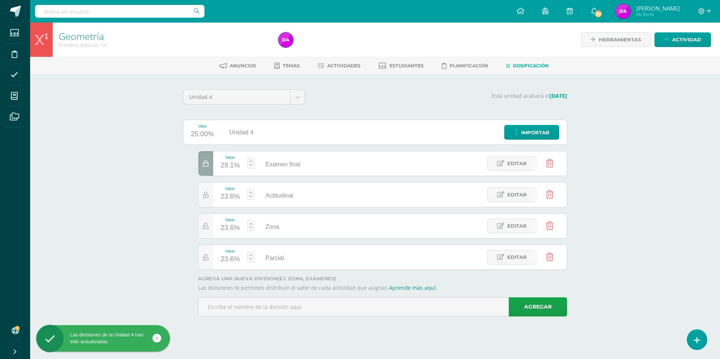
click at [251, 159] on link at bounding box center [250, 163] width 7 height 11
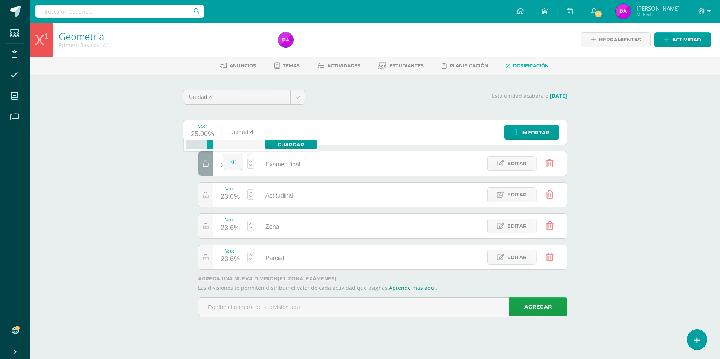
type input "30"
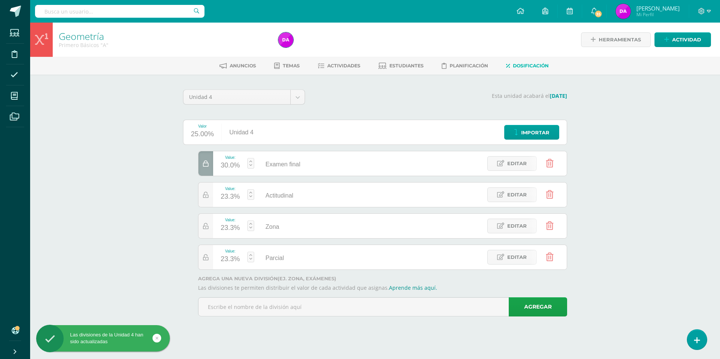
click at [250, 195] on link at bounding box center [250, 194] width 7 height 11
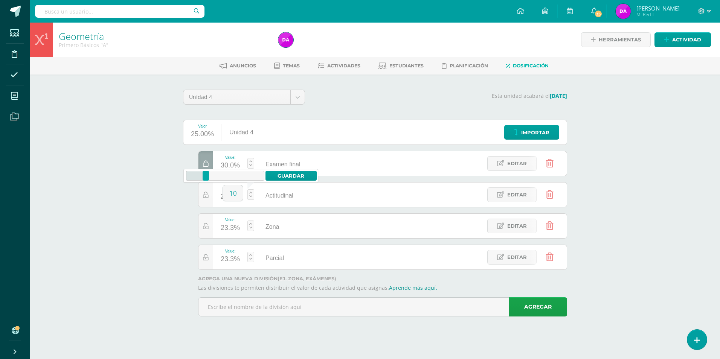
type input "10"
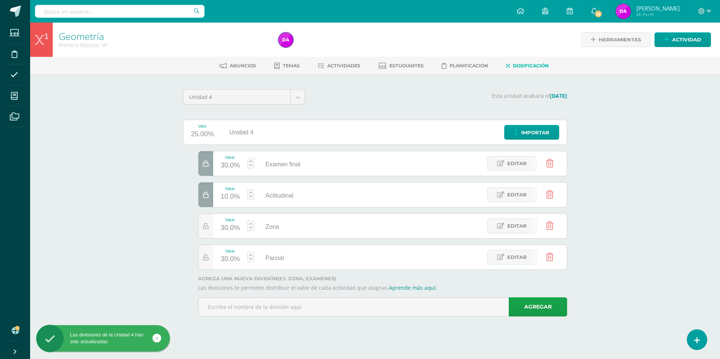
click at [251, 258] on link at bounding box center [250, 257] width 7 height 11
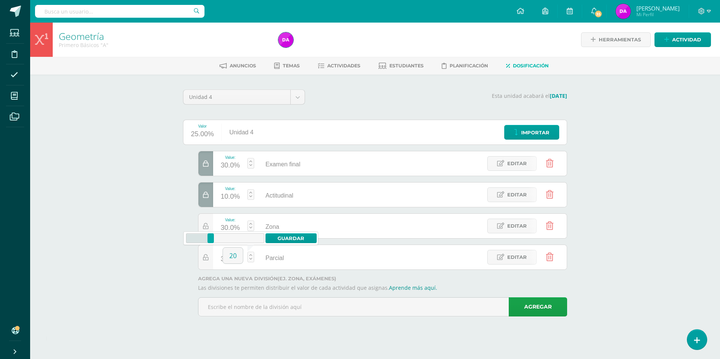
type input "20"
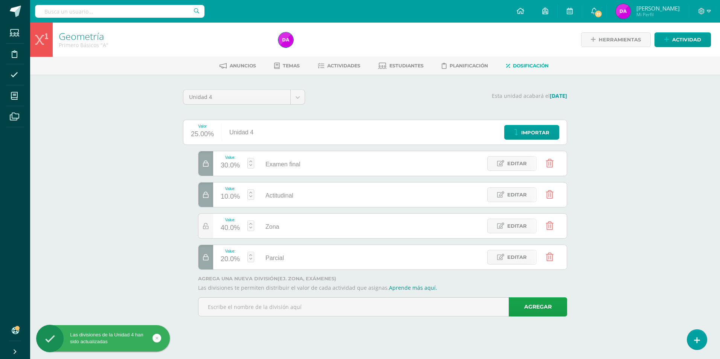
click at [637, 242] on div "Geometría Primero Básicos "A" Herramientas Detalle de asistencias Actividad Anu…" at bounding box center [375, 180] width 690 height 315
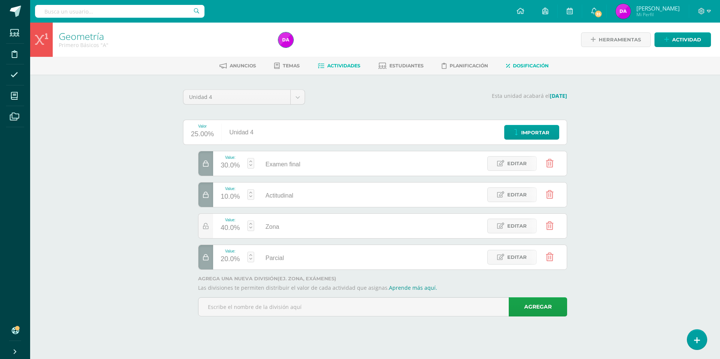
click at [346, 64] on span "Actividades" at bounding box center [343, 66] width 33 height 6
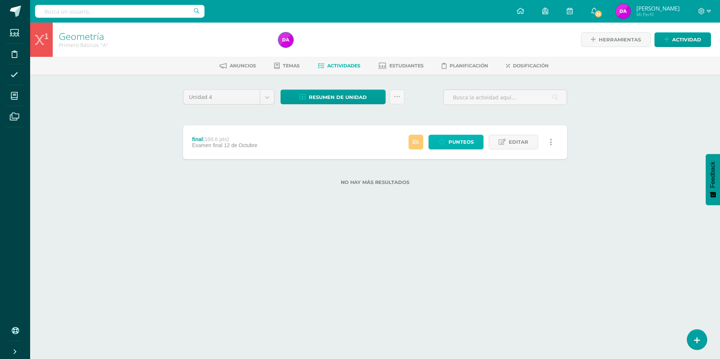
click at [459, 144] on span "Punteos" at bounding box center [460, 142] width 25 height 14
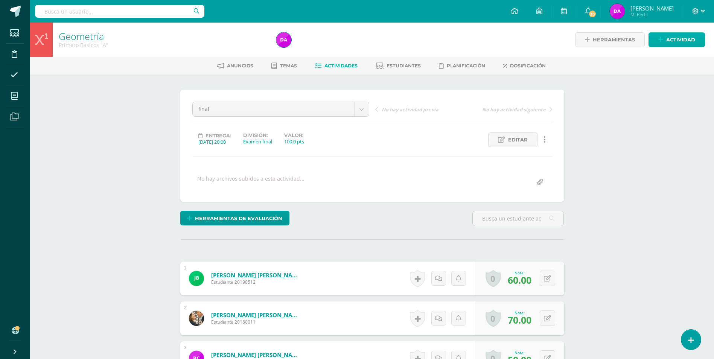
scroll to position [0, 0]
click at [680, 38] on span "Actividad" at bounding box center [680, 39] width 29 height 14
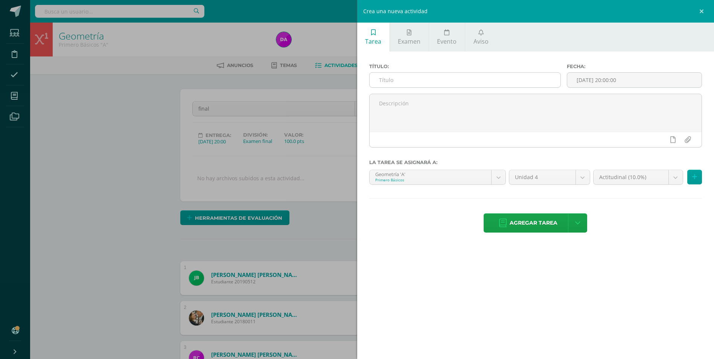
click at [391, 78] on input "text" at bounding box center [465, 80] width 191 height 15
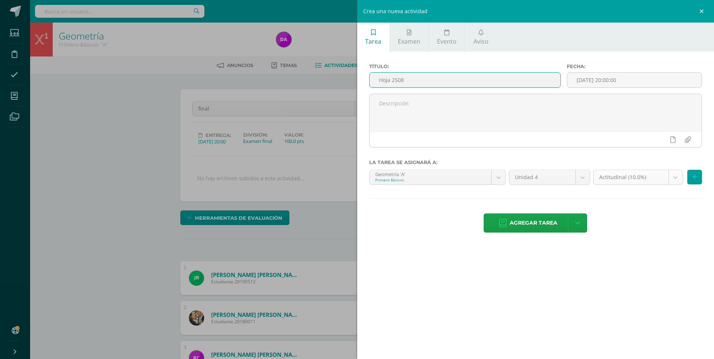
type input "Hoja 2508"
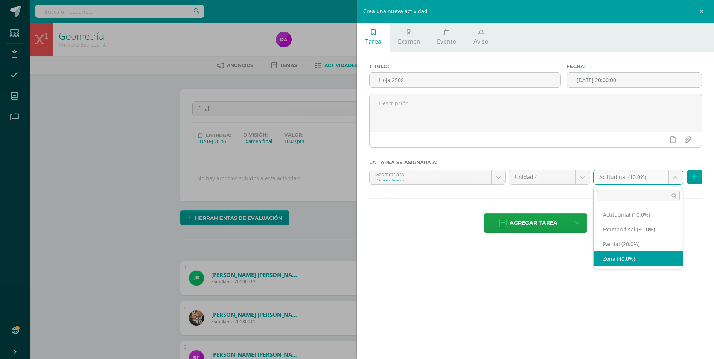
select select "174134"
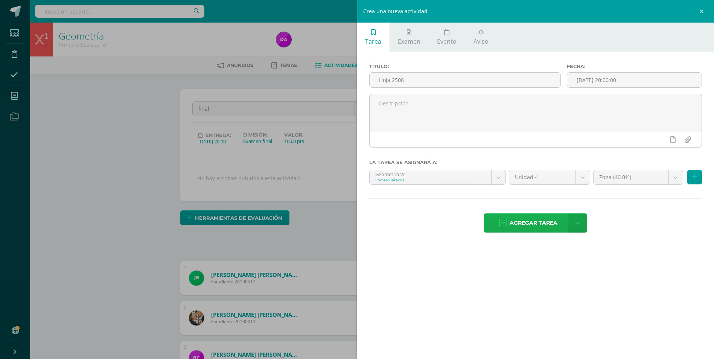
click at [534, 224] on span "Agregar tarea" at bounding box center [534, 223] width 48 height 18
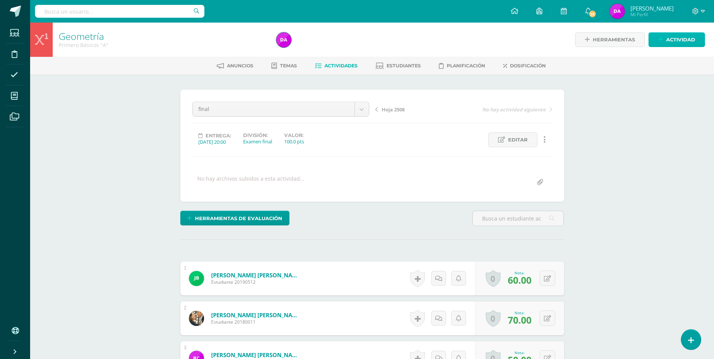
click at [689, 37] on span "Actividad" at bounding box center [680, 40] width 29 height 14
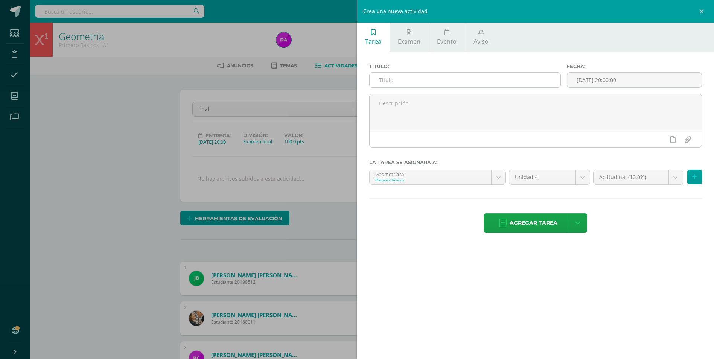
scroll to position [0, 0]
click at [444, 79] on input "text" at bounding box center [465, 80] width 191 height 15
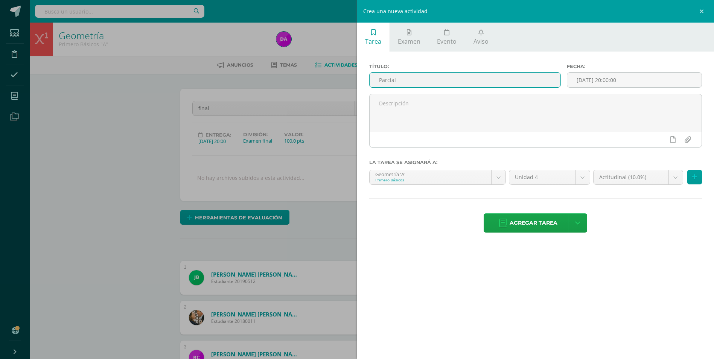
scroll to position [1, 0]
type input "Parcial"
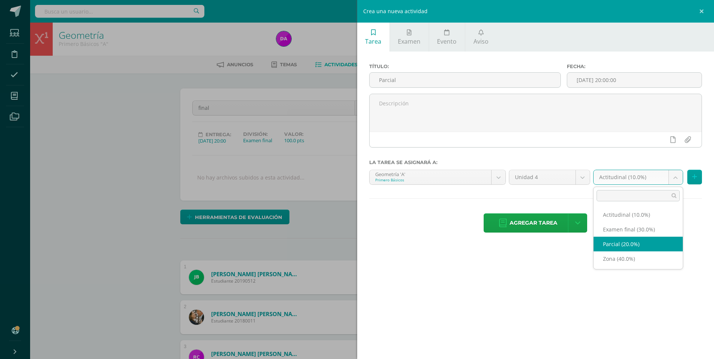
select select "174135"
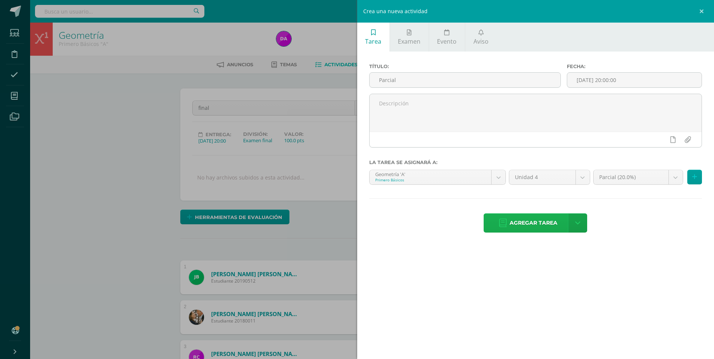
click at [538, 220] on span "Agregar tarea" at bounding box center [534, 223] width 48 height 18
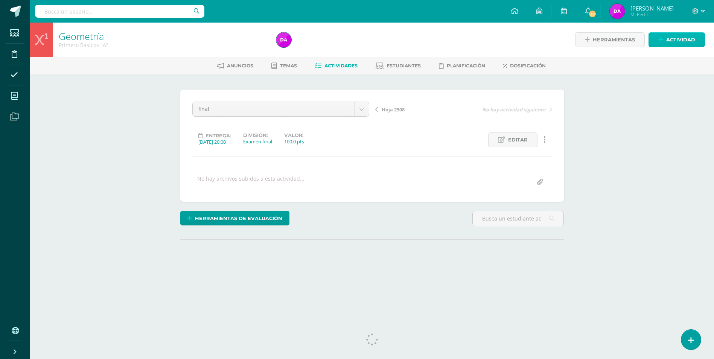
click at [682, 40] on span "Actividad" at bounding box center [680, 40] width 29 height 14
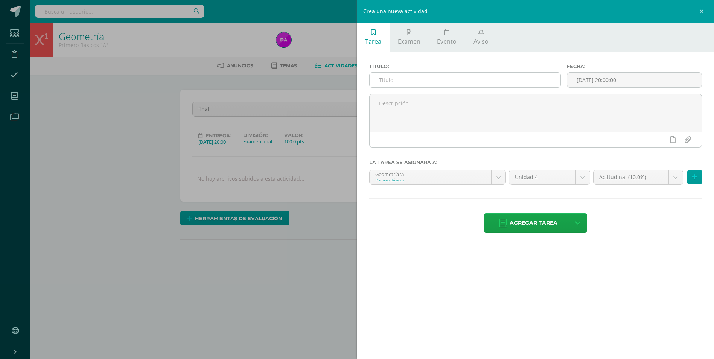
drag, startPoint x: 416, startPoint y: 79, endPoint x: 420, endPoint y: 76, distance: 5.6
click at [416, 79] on input "text" at bounding box center [465, 80] width 191 height 15
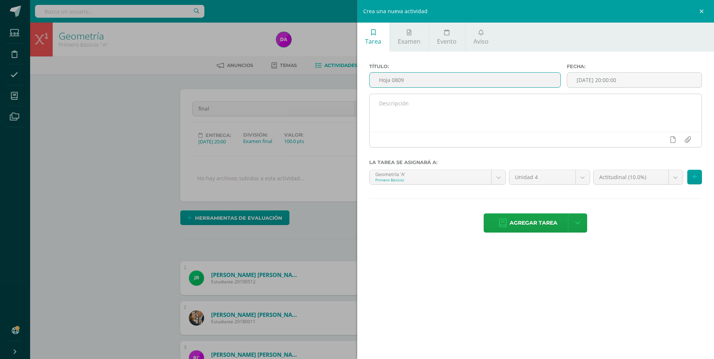
scroll to position [1, 0]
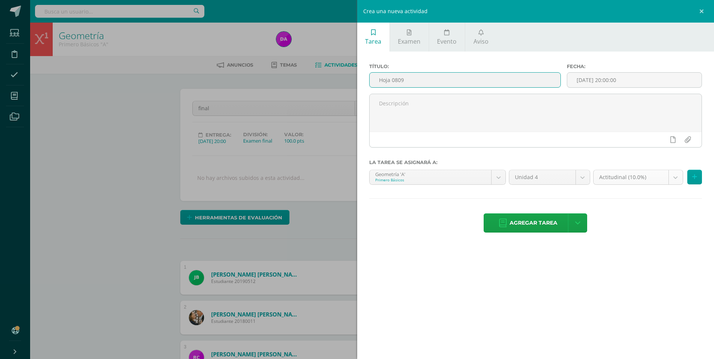
type input "Hoja 0809"
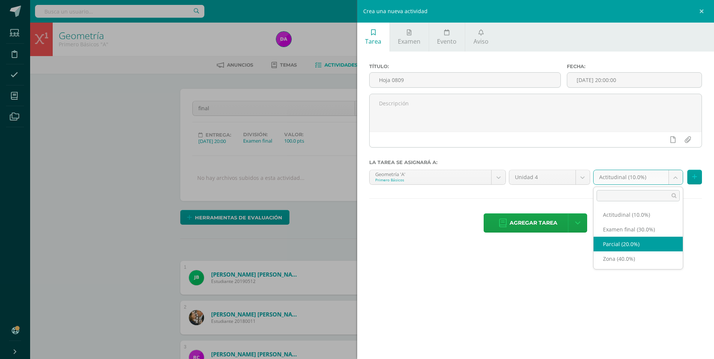
scroll to position [1, 0]
select select "174134"
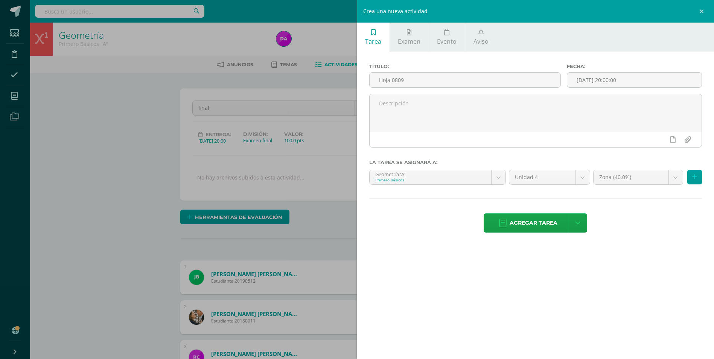
click at [541, 219] on span "Agregar tarea" at bounding box center [534, 223] width 48 height 18
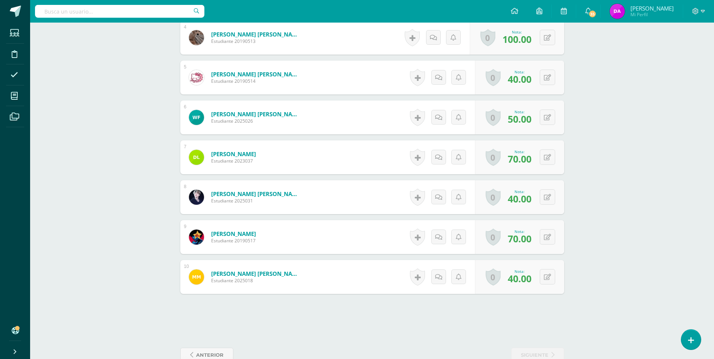
scroll to position [379, 0]
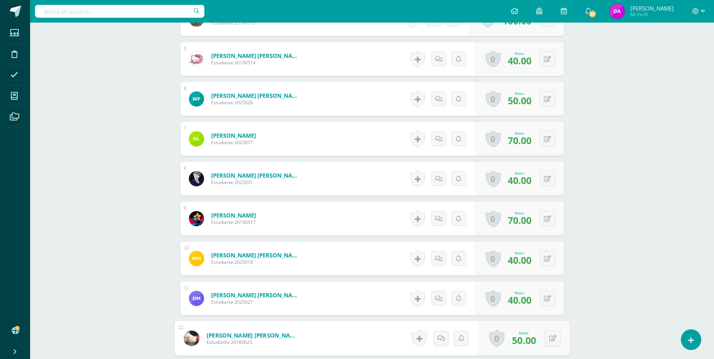
click at [220, 336] on link "[PERSON_NAME] [PERSON_NAME]" at bounding box center [252, 335] width 93 height 8
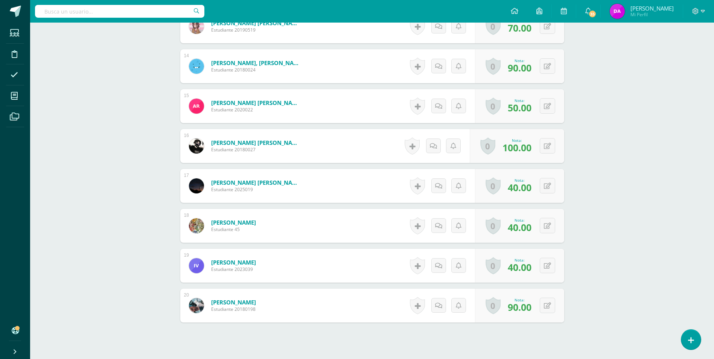
scroll to position [778, 0]
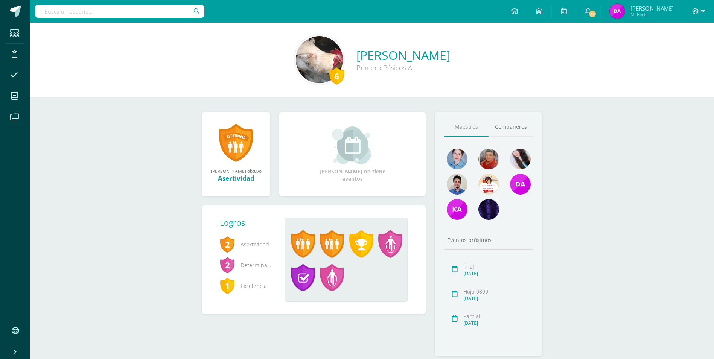
click at [221, 337] on div "Andrea Vanessa ganó el logro: Asertividad Asignado por Ericka Palma 05 de Octub…" at bounding box center [313, 239] width 233 height 254
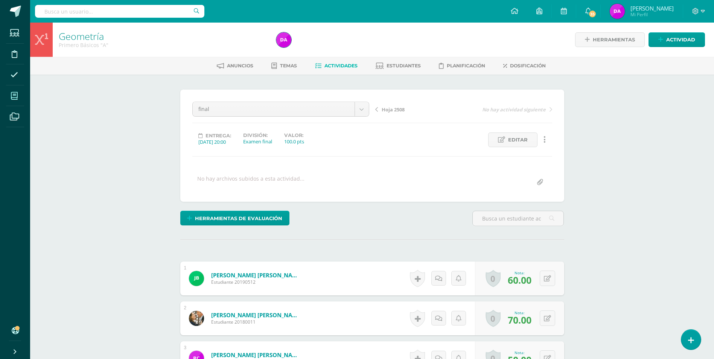
click at [16, 96] on icon at bounding box center [14, 96] width 7 height 8
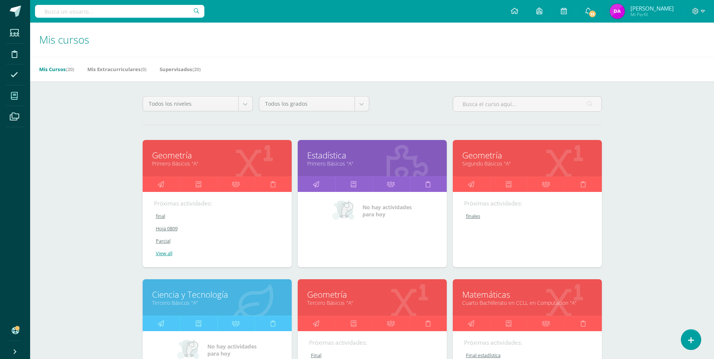
click at [175, 229] on link "Hoja 0809" at bounding box center [217, 229] width 127 height 6
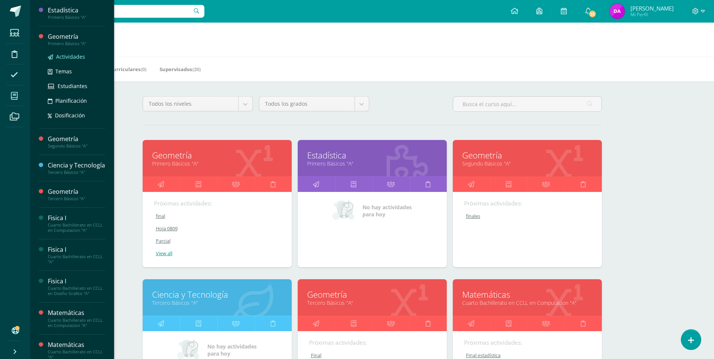
click at [78, 56] on span "Actividades" at bounding box center [70, 56] width 29 height 7
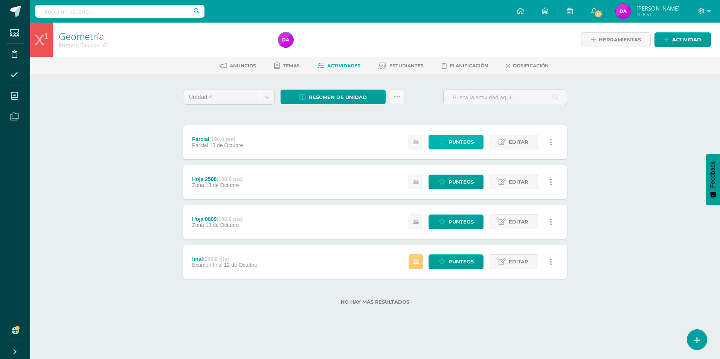
click at [468, 141] on span "Punteos" at bounding box center [460, 142] width 25 height 14
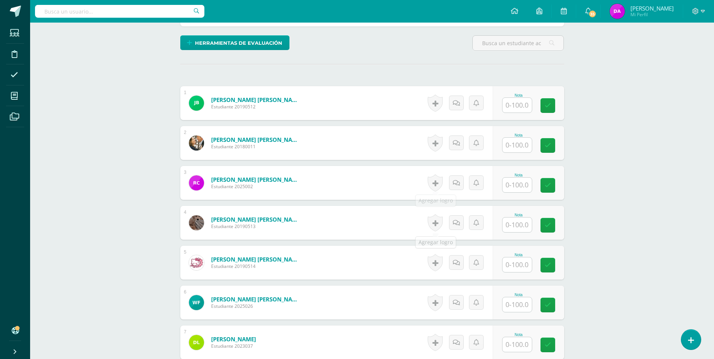
scroll to position [38, 0]
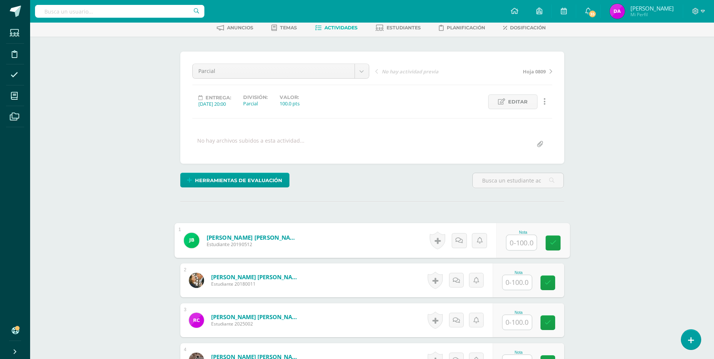
click at [521, 241] on input "text" at bounding box center [521, 242] width 30 height 15
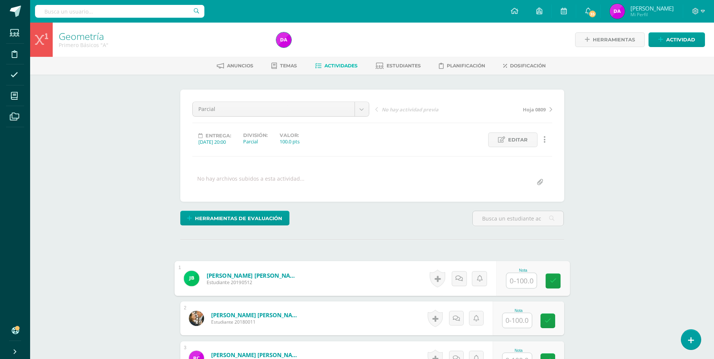
scroll to position [0, 0]
type input "60"
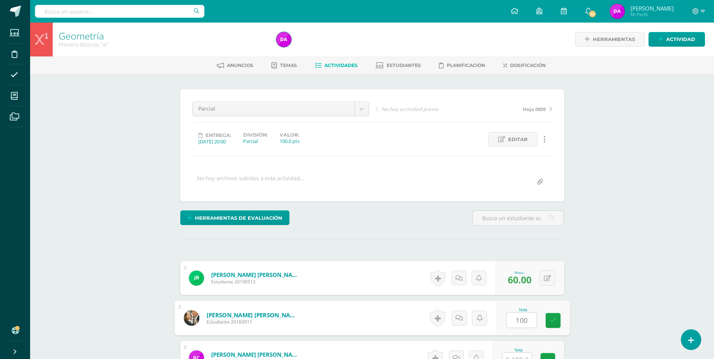
type input "100"
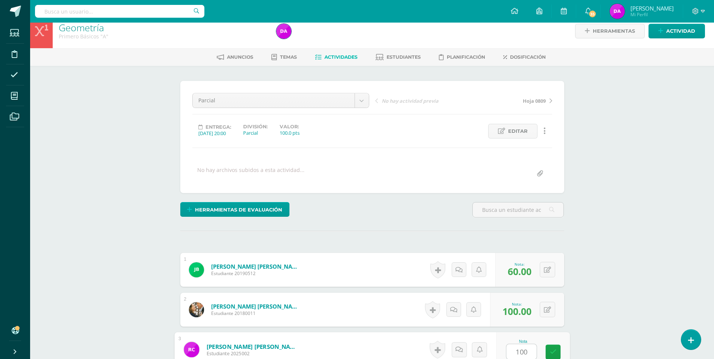
type input "100"
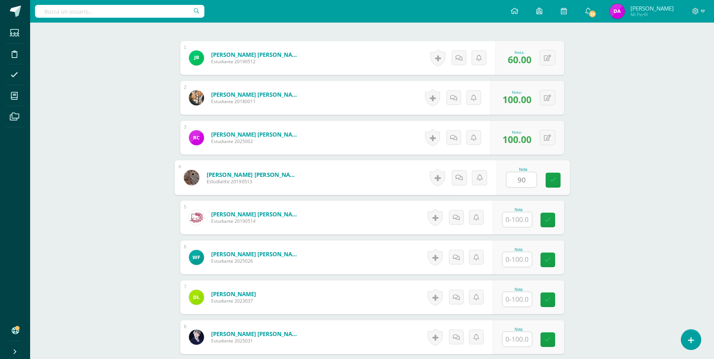
type input "90"
type input "30"
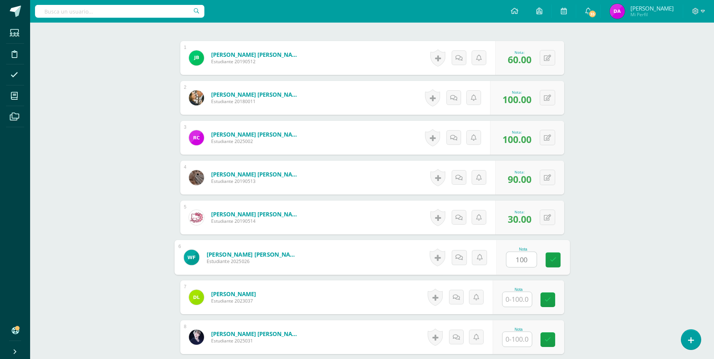
type input "100"
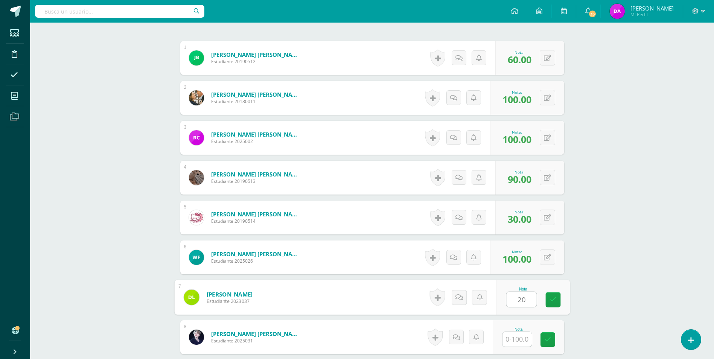
type input "20"
type input "60"
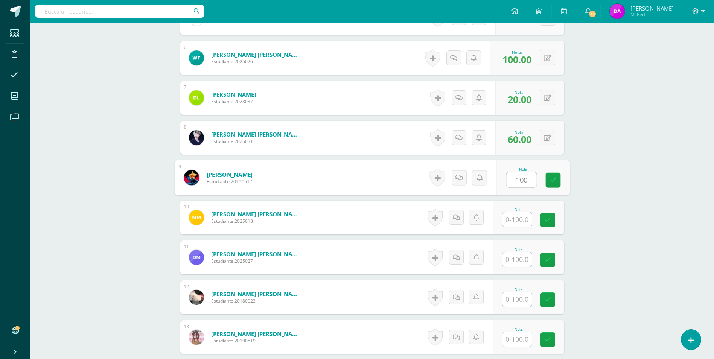
type input "100"
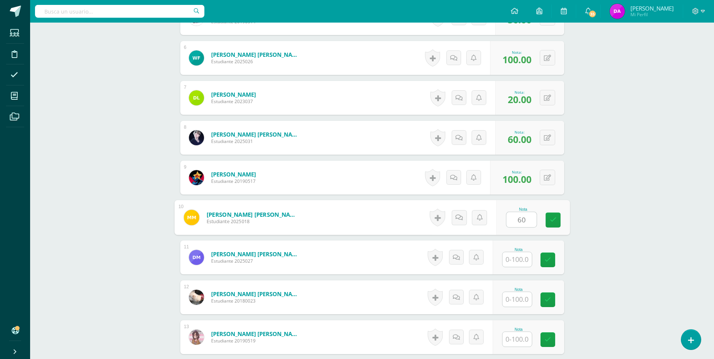
type input "60"
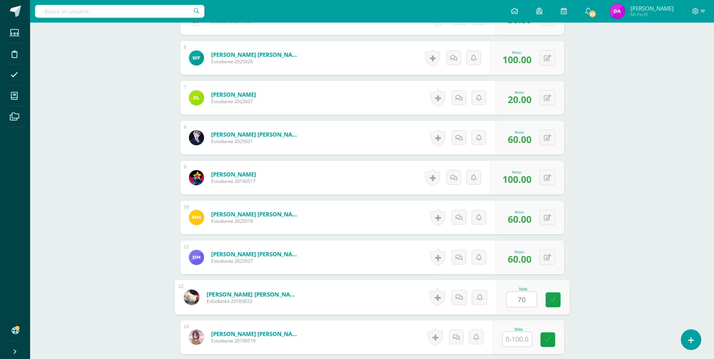
type input "70"
type input "90"
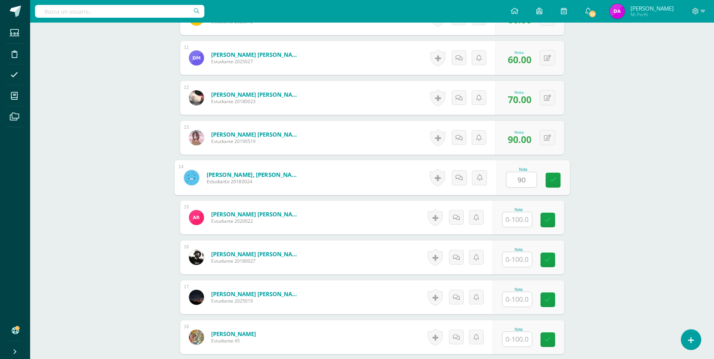
type input "90"
type input "60"
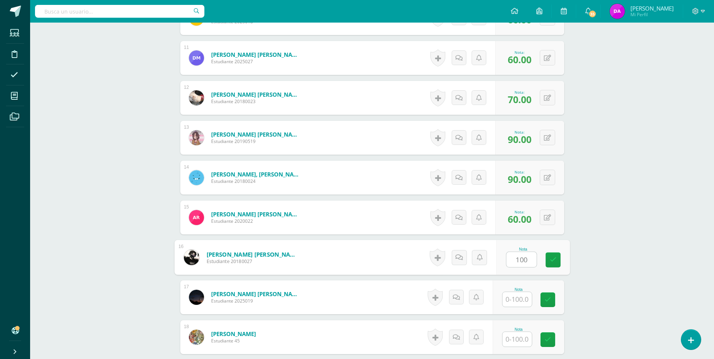
type input "100"
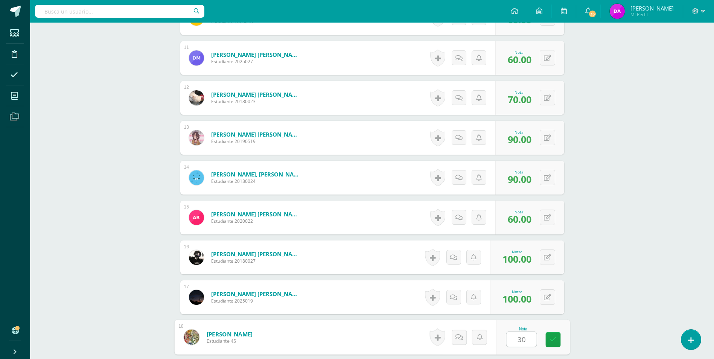
type input "30"
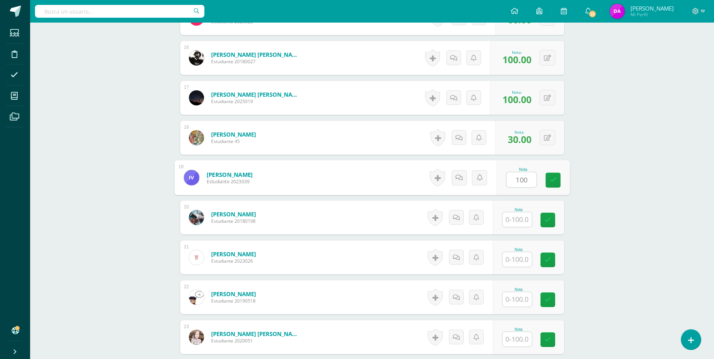
type input "100"
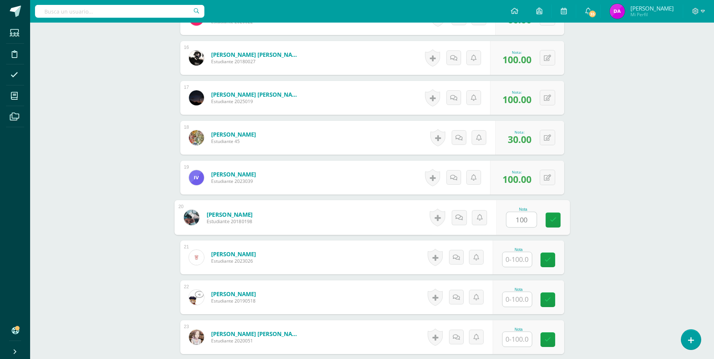
type input "100"
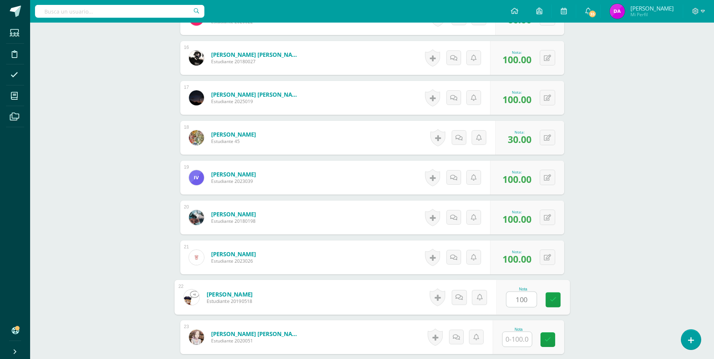
type input "100"
type input "60"
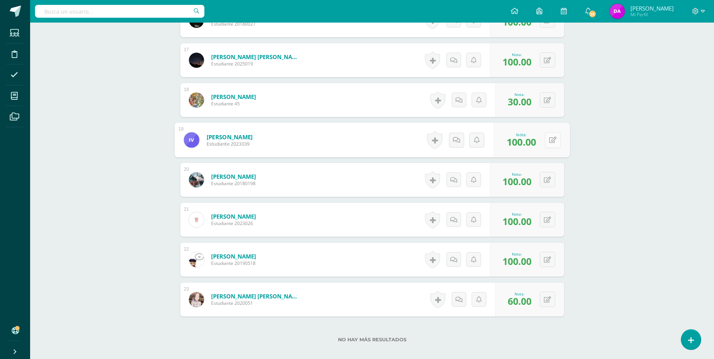
click at [549, 137] on button at bounding box center [553, 140] width 16 height 16
type input "30"
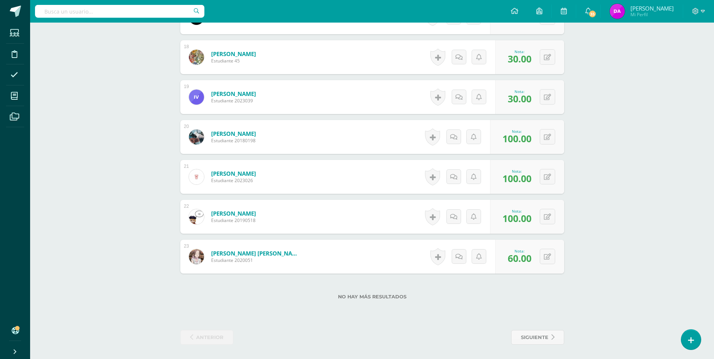
scroll to position [901, 0]
click at [533, 340] on span "siguiente" at bounding box center [534, 337] width 27 height 14
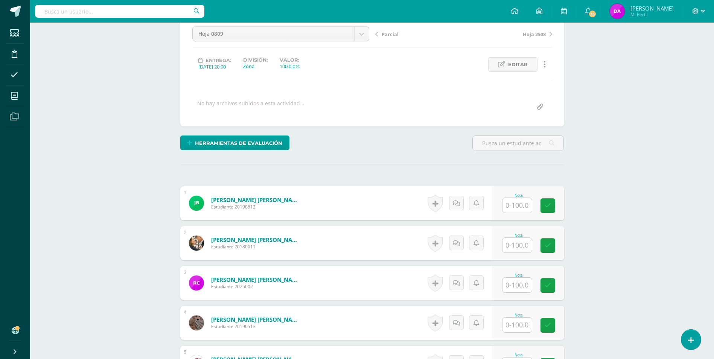
scroll to position [76, 0]
click at [519, 203] on input "text" at bounding box center [517, 205] width 29 height 15
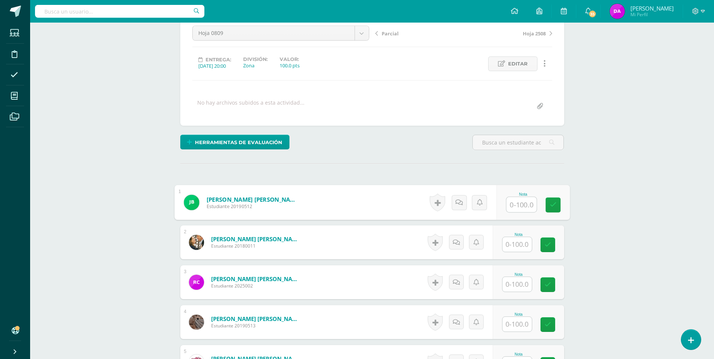
scroll to position [76, 0]
type input "70"
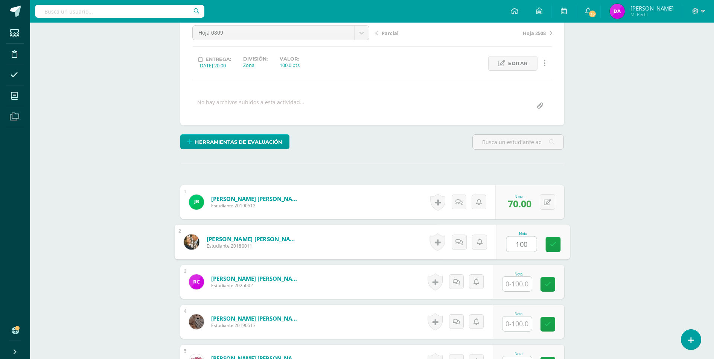
type input "100"
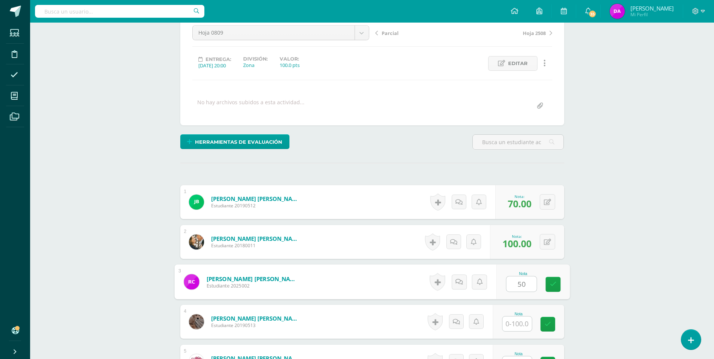
type input "50"
type input "100"
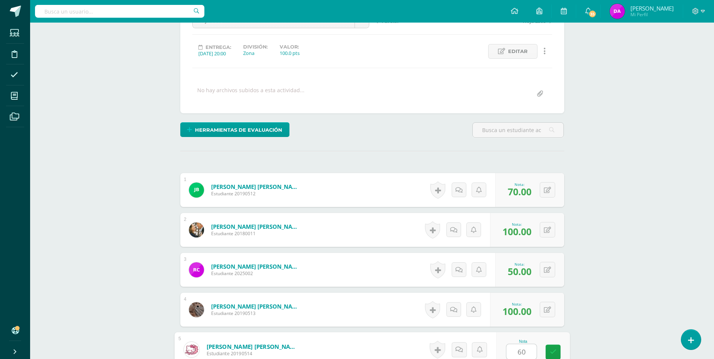
type input "60"
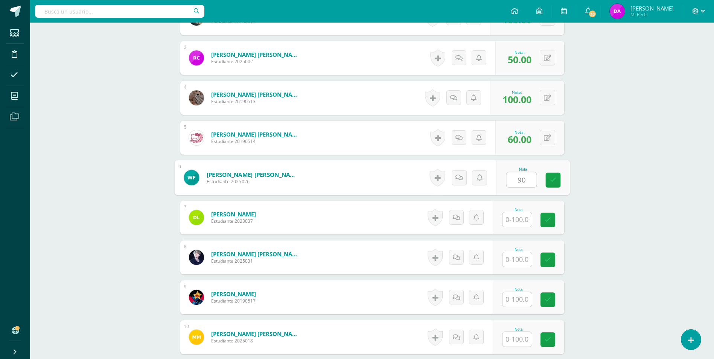
type input "90"
type input "85"
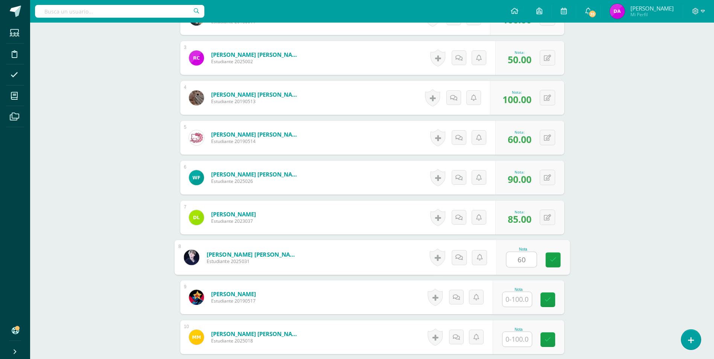
type input "60"
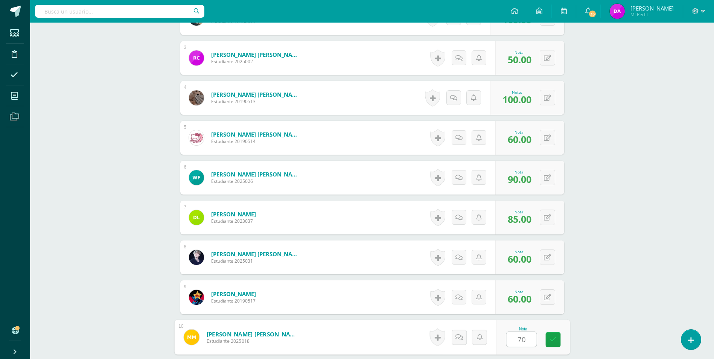
type input "70"
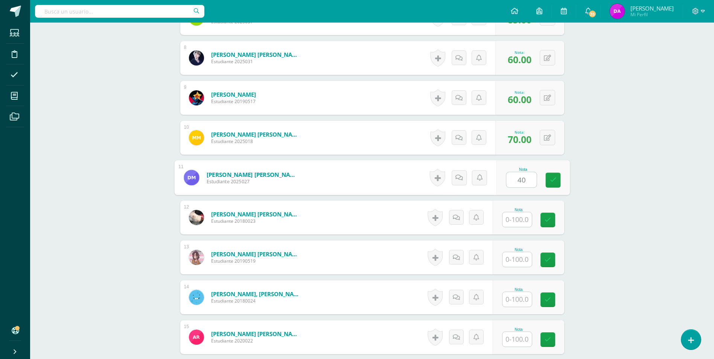
type input "40"
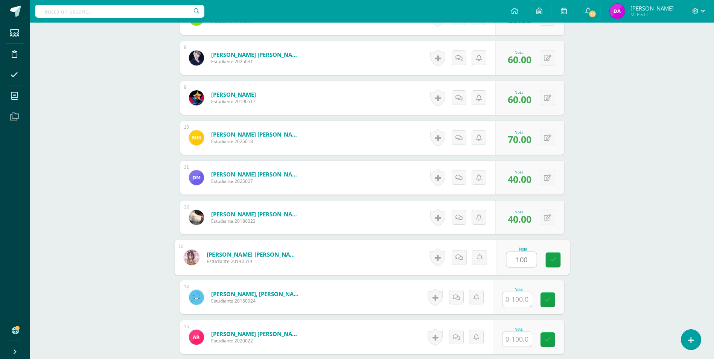
type input "100"
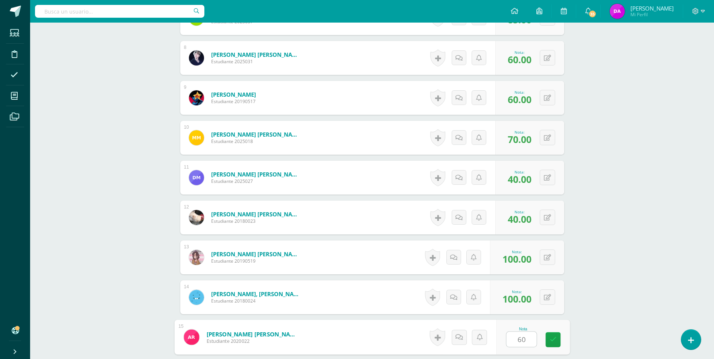
type input "60"
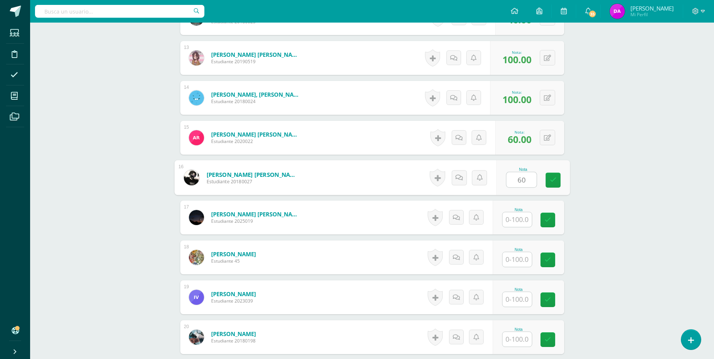
type input "60"
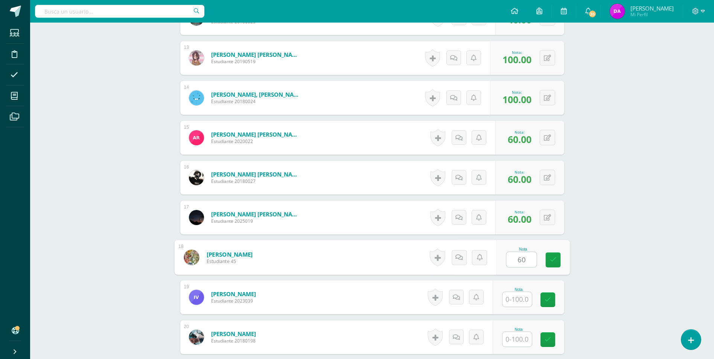
type input "60"
type input "100"
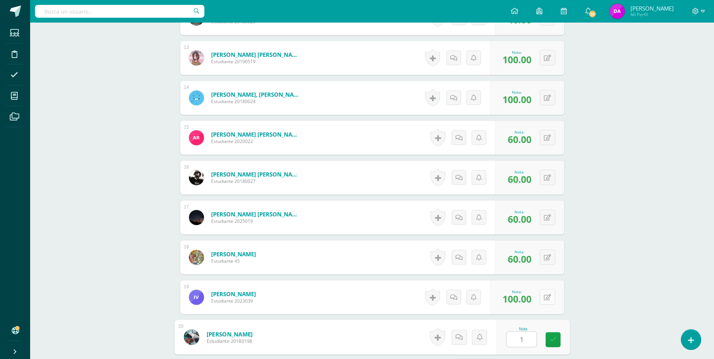
type input "1"
click at [547, 294] on button at bounding box center [547, 297] width 15 height 15
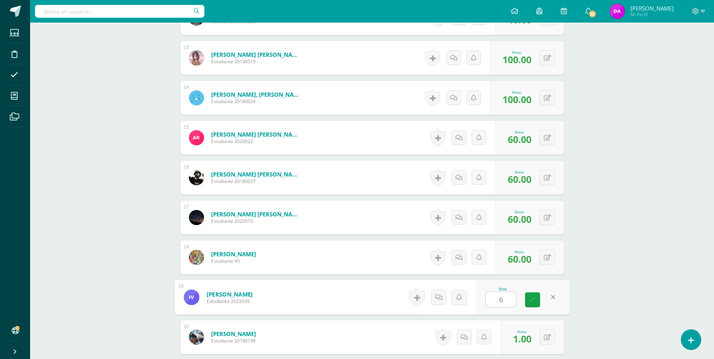
type input "60"
click at [547, 338] on button at bounding box center [553, 337] width 16 height 16
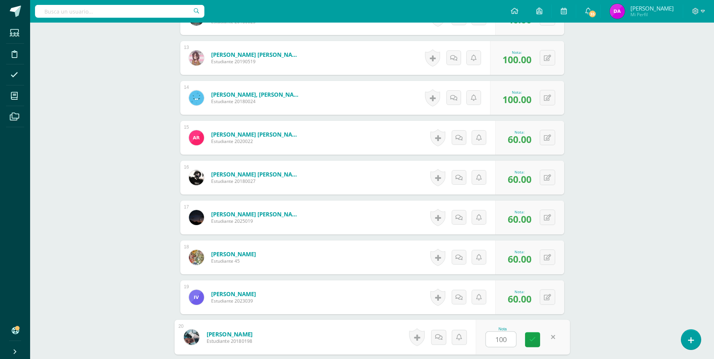
type input "100"
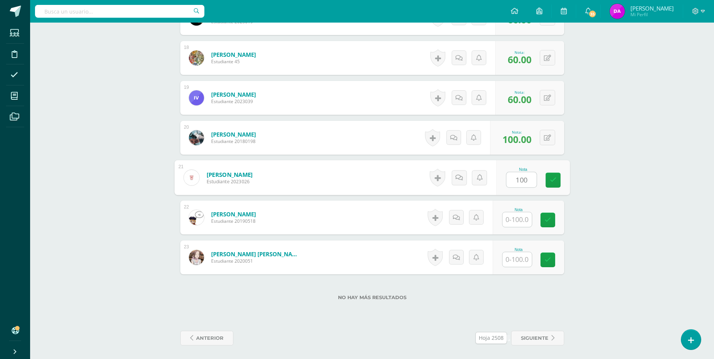
type input "100"
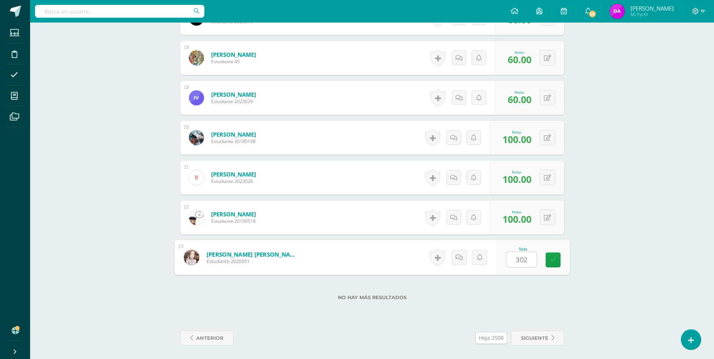
type input "30"
click at [526, 338] on span "siguiente" at bounding box center [534, 338] width 27 height 14
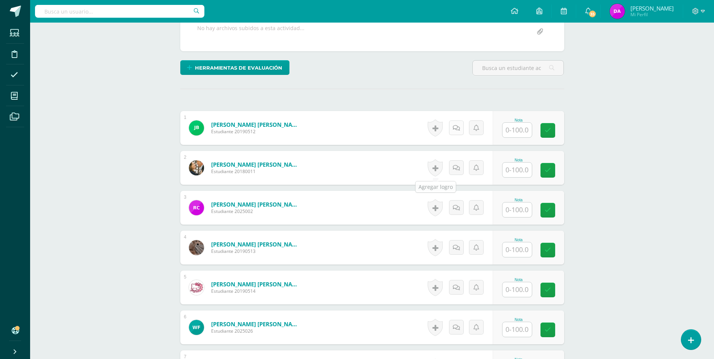
scroll to position [151, 0]
click at [516, 132] on input "text" at bounding box center [521, 129] width 30 height 15
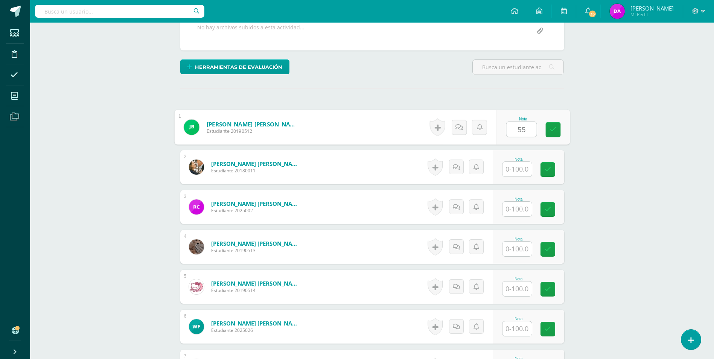
type input "55"
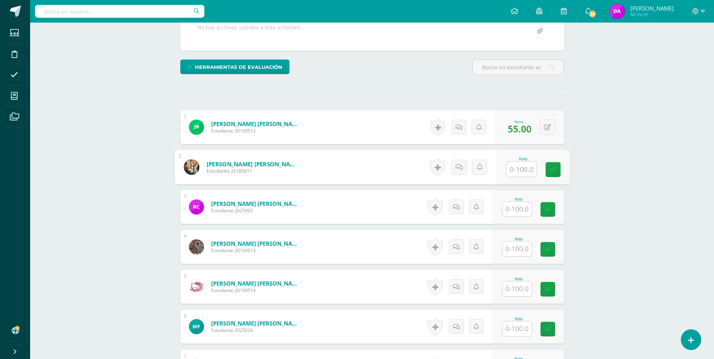
scroll to position [152, 0]
type input "100"
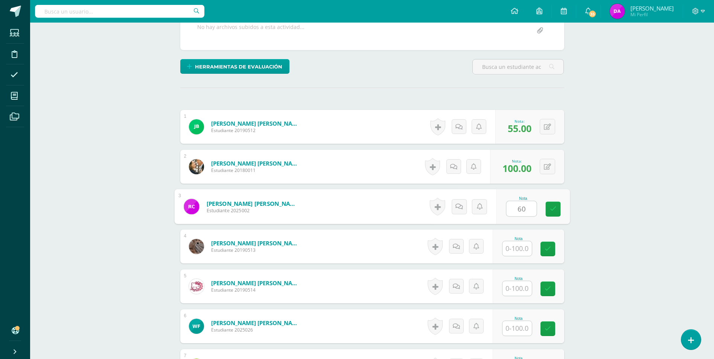
type input "60"
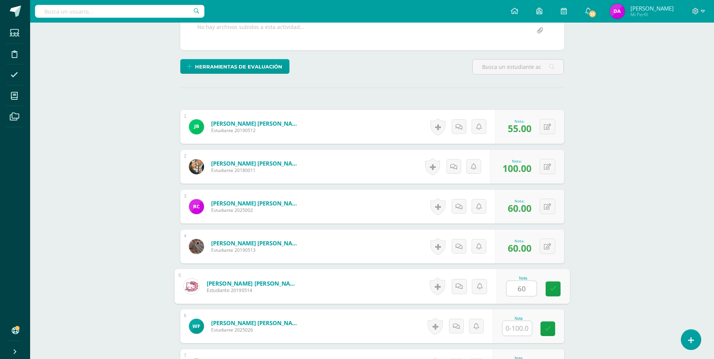
type input "60"
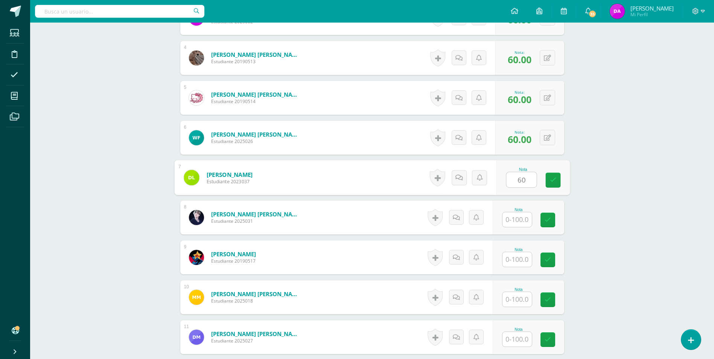
type input "60"
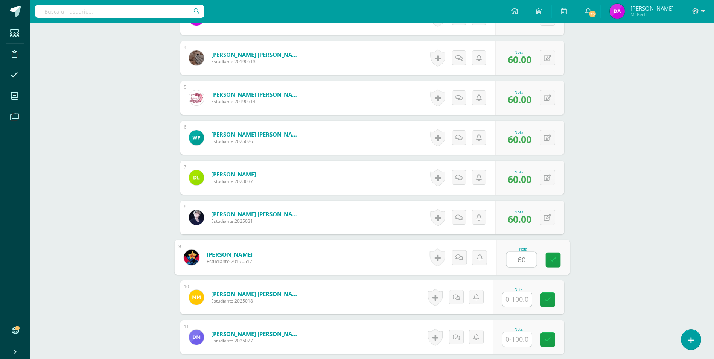
type input "60"
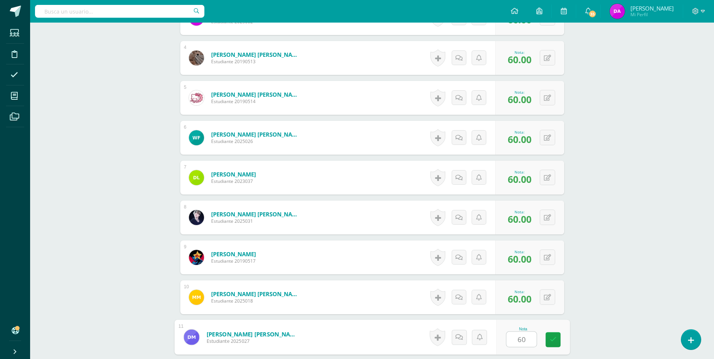
type input "60"
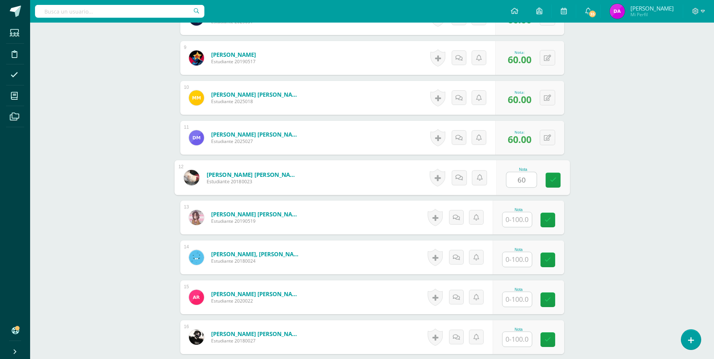
type input "60"
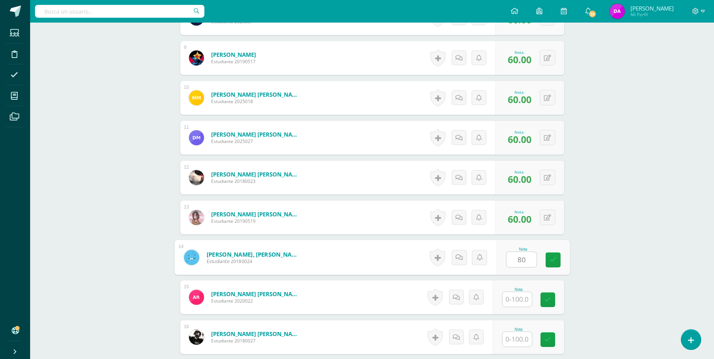
type input "80"
type input "60"
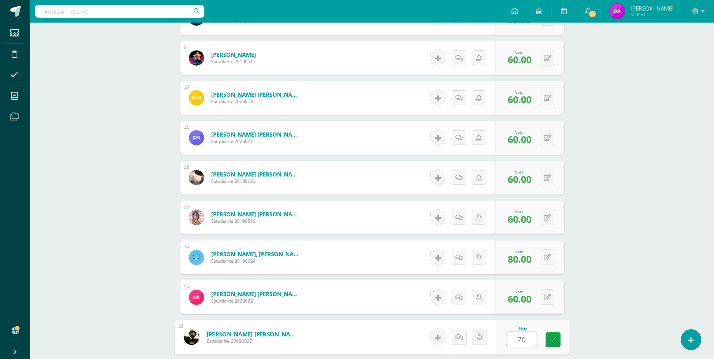
type input "70"
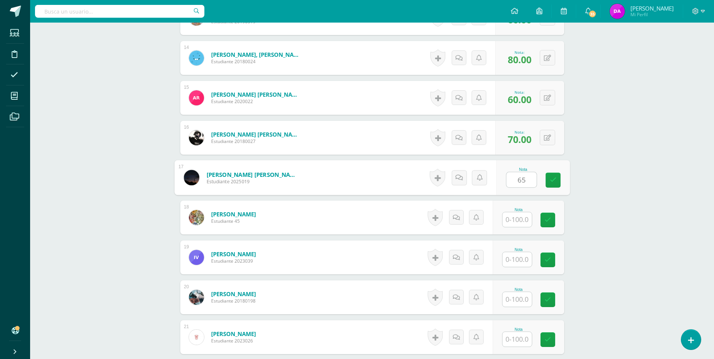
type input "65"
type input "60"
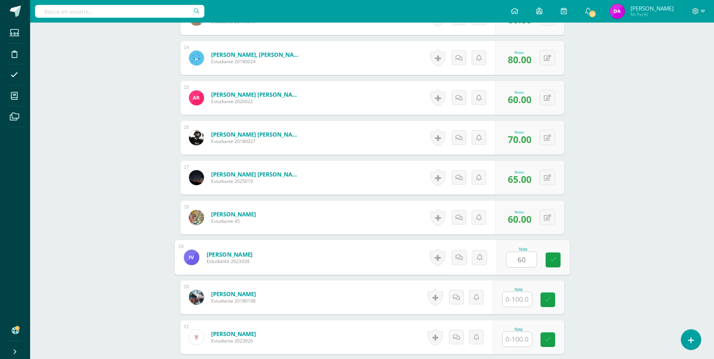
type input "60"
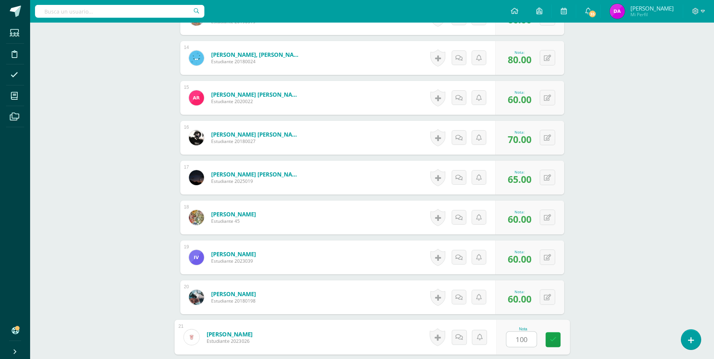
type input "100"
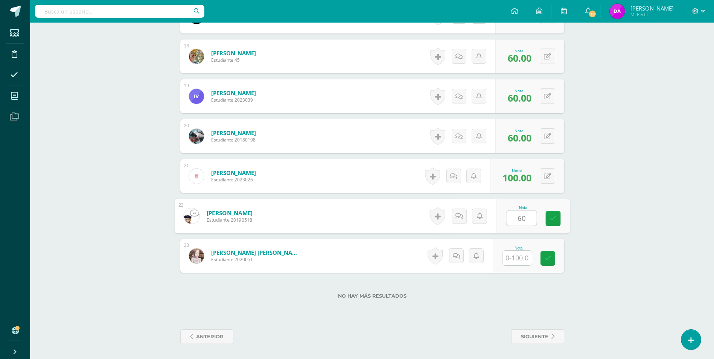
type input "60"
click at [535, 337] on span "siguiente" at bounding box center [534, 337] width 27 height 14
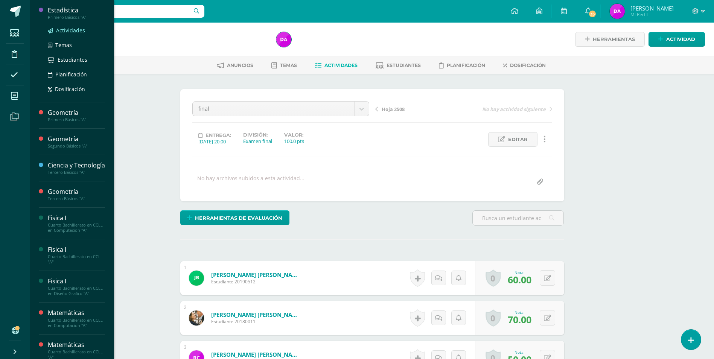
scroll to position [1, 0]
click at [72, 57] on span "Actividades" at bounding box center [70, 56] width 29 height 7
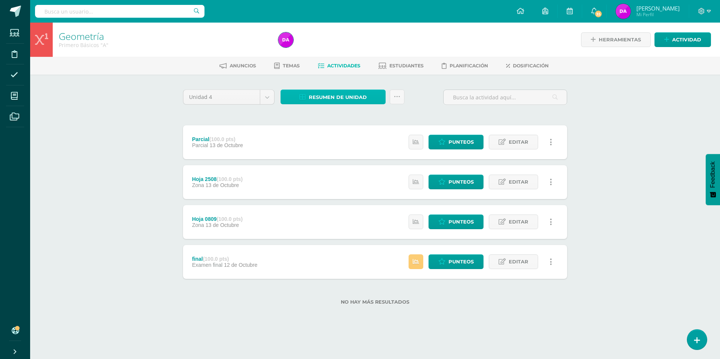
click at [346, 95] on span "Resumen de unidad" at bounding box center [338, 97] width 58 height 14
click at [338, 46] on link "Descargar como HTML" at bounding box center [333, 49] width 80 height 12
